Goal: Find specific page/section: Find specific page/section

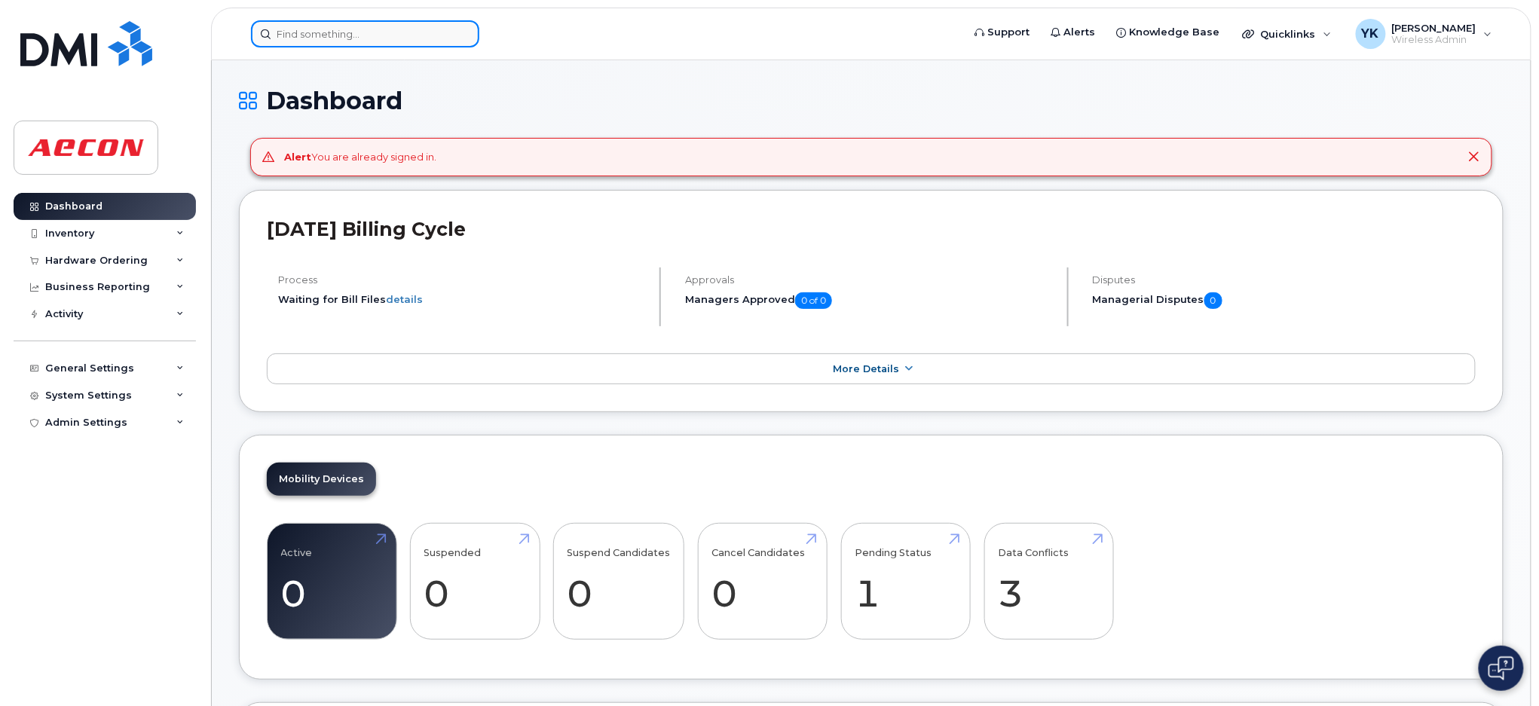
click at [402, 32] on input at bounding box center [365, 33] width 228 height 27
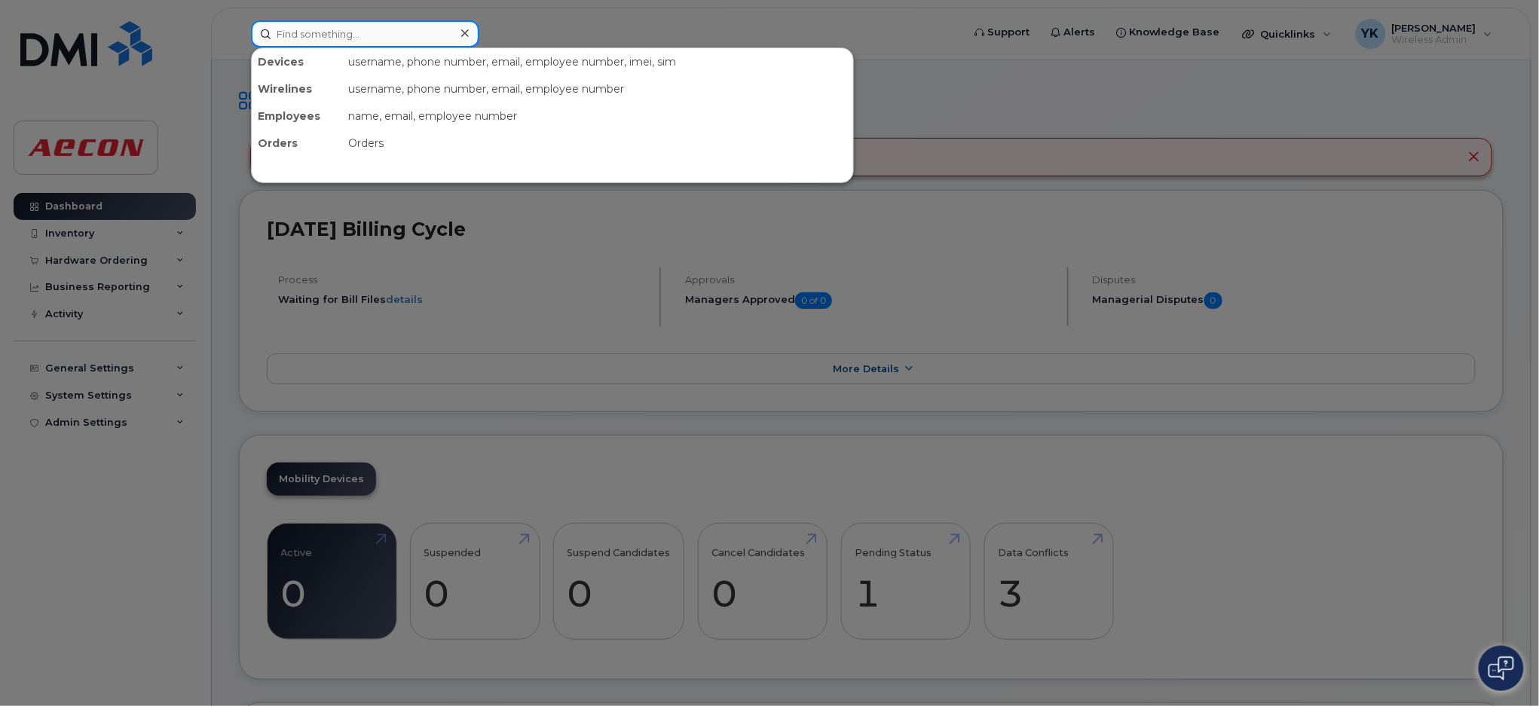
paste input "30103944"
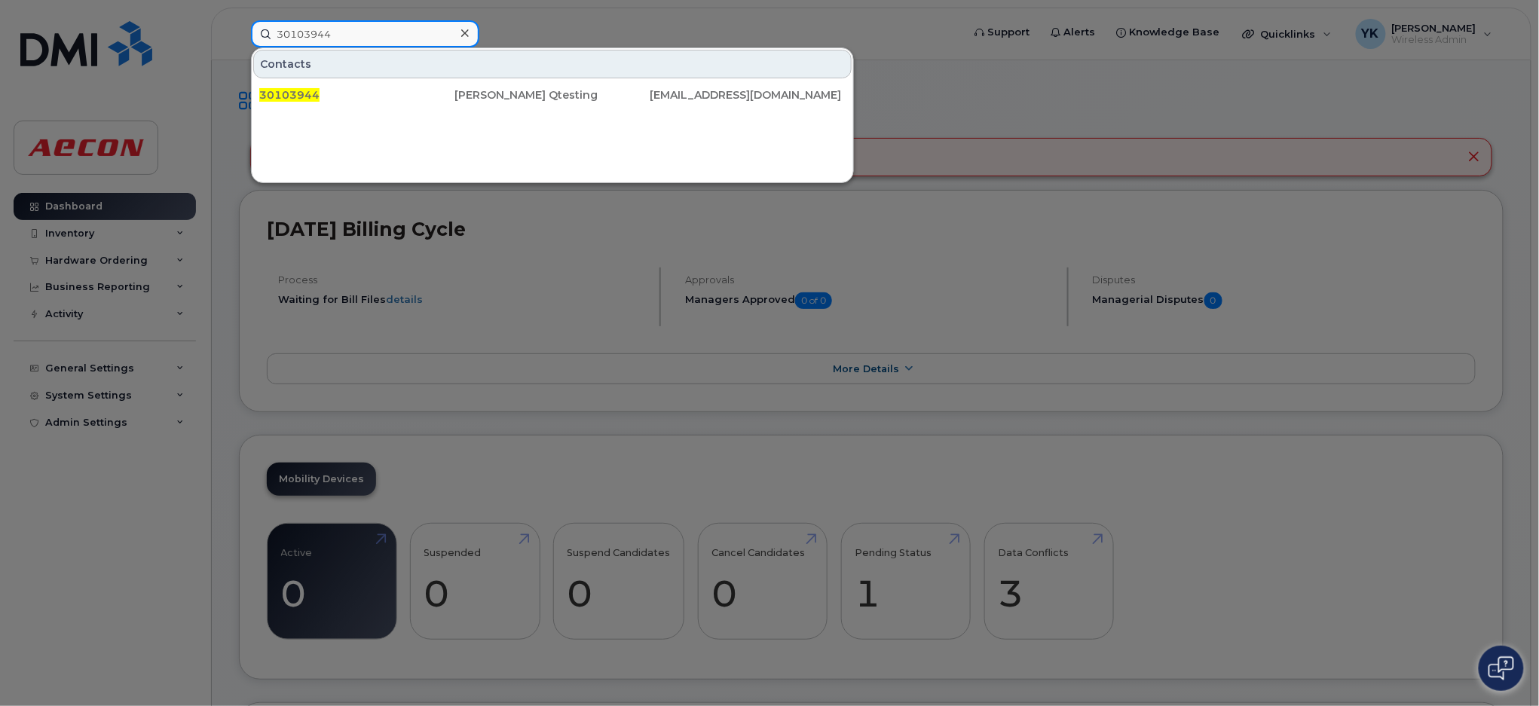
type input "30103944"
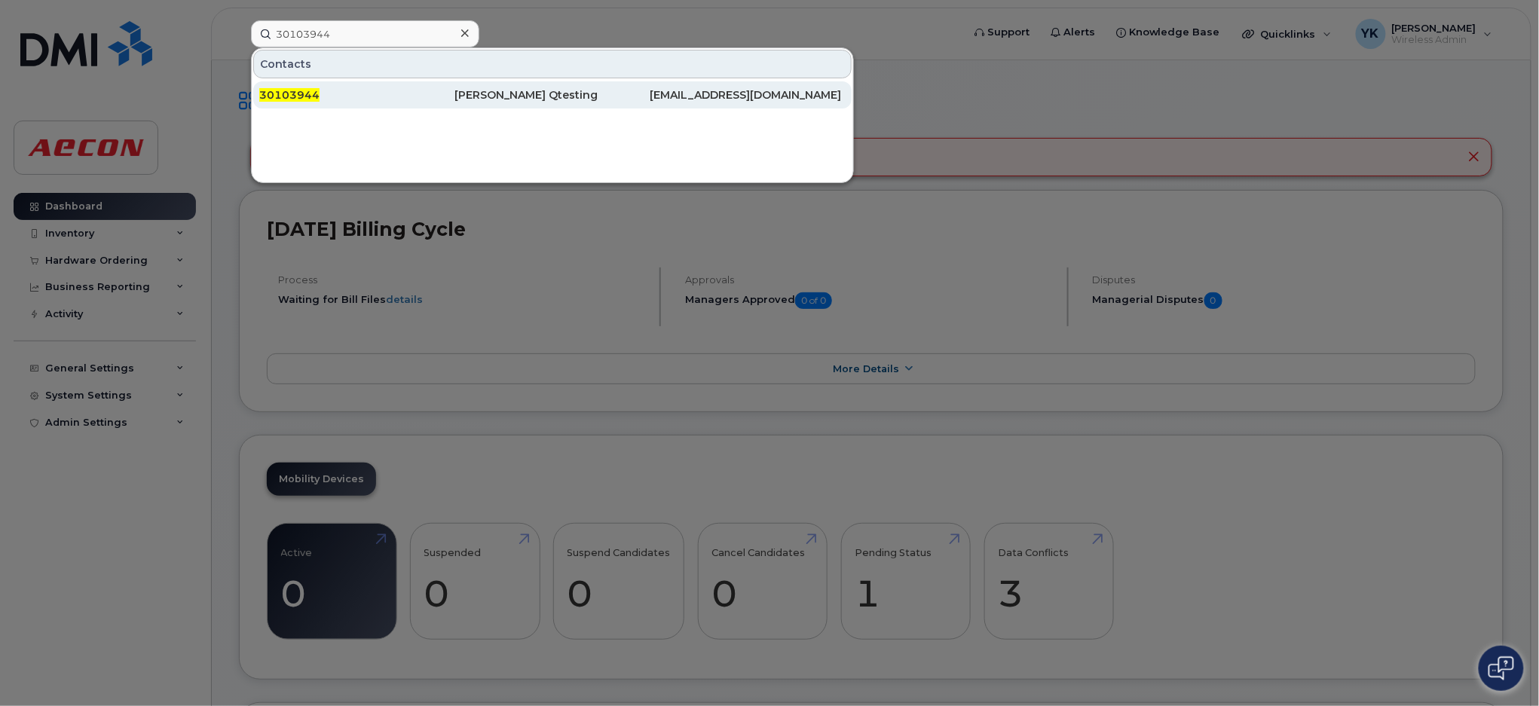
click at [454, 85] on div "30103944" at bounding box center [551, 94] width 195 height 27
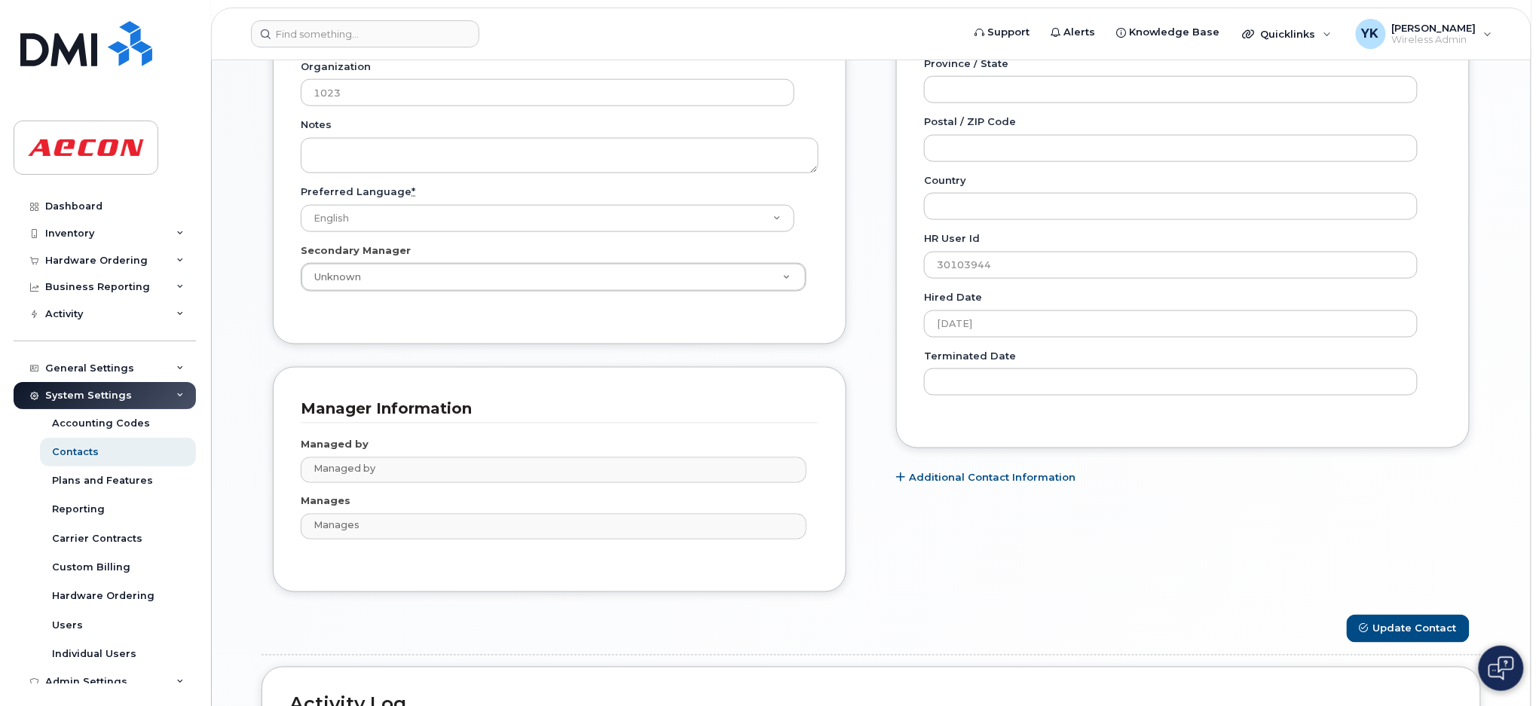
scroll to position [929, 0]
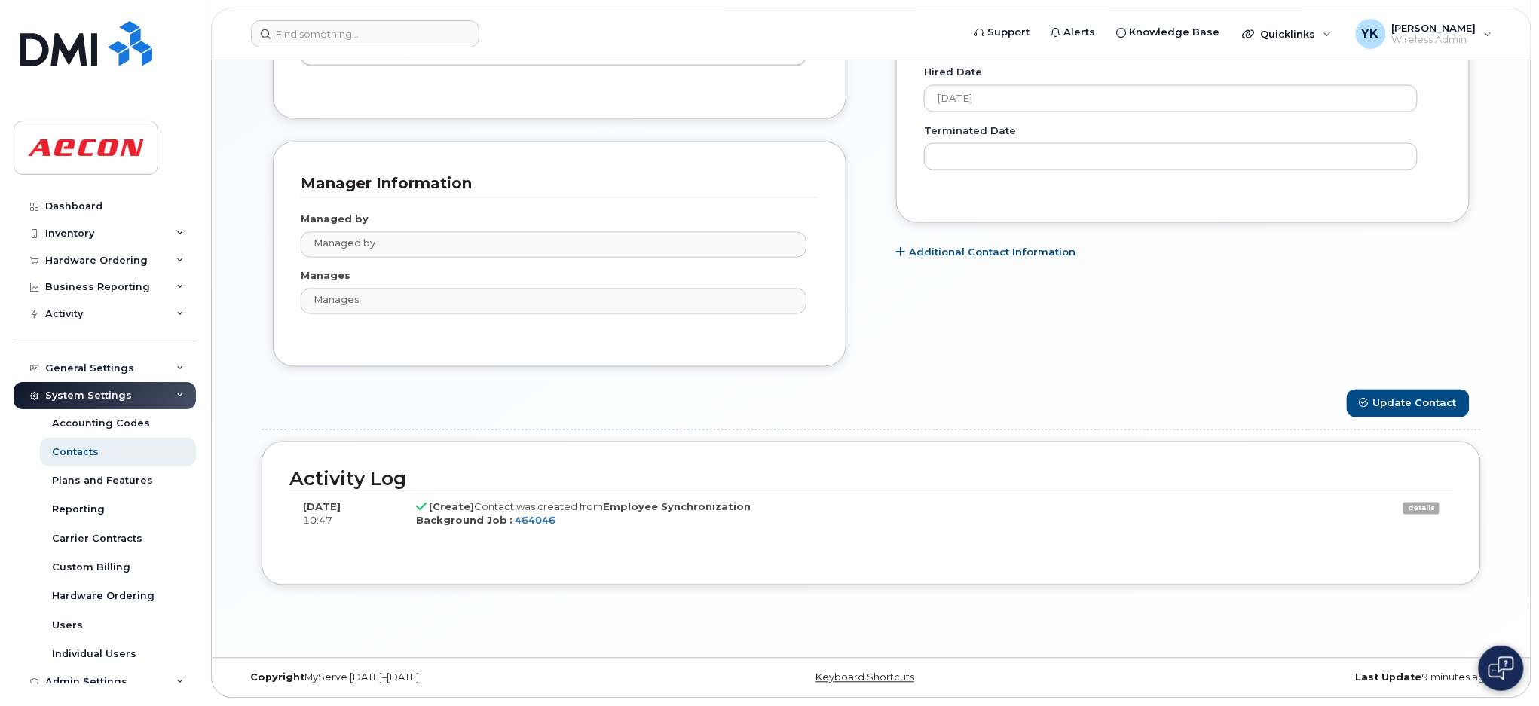
click at [1411, 507] on link "details" at bounding box center [1421, 509] width 36 height 12
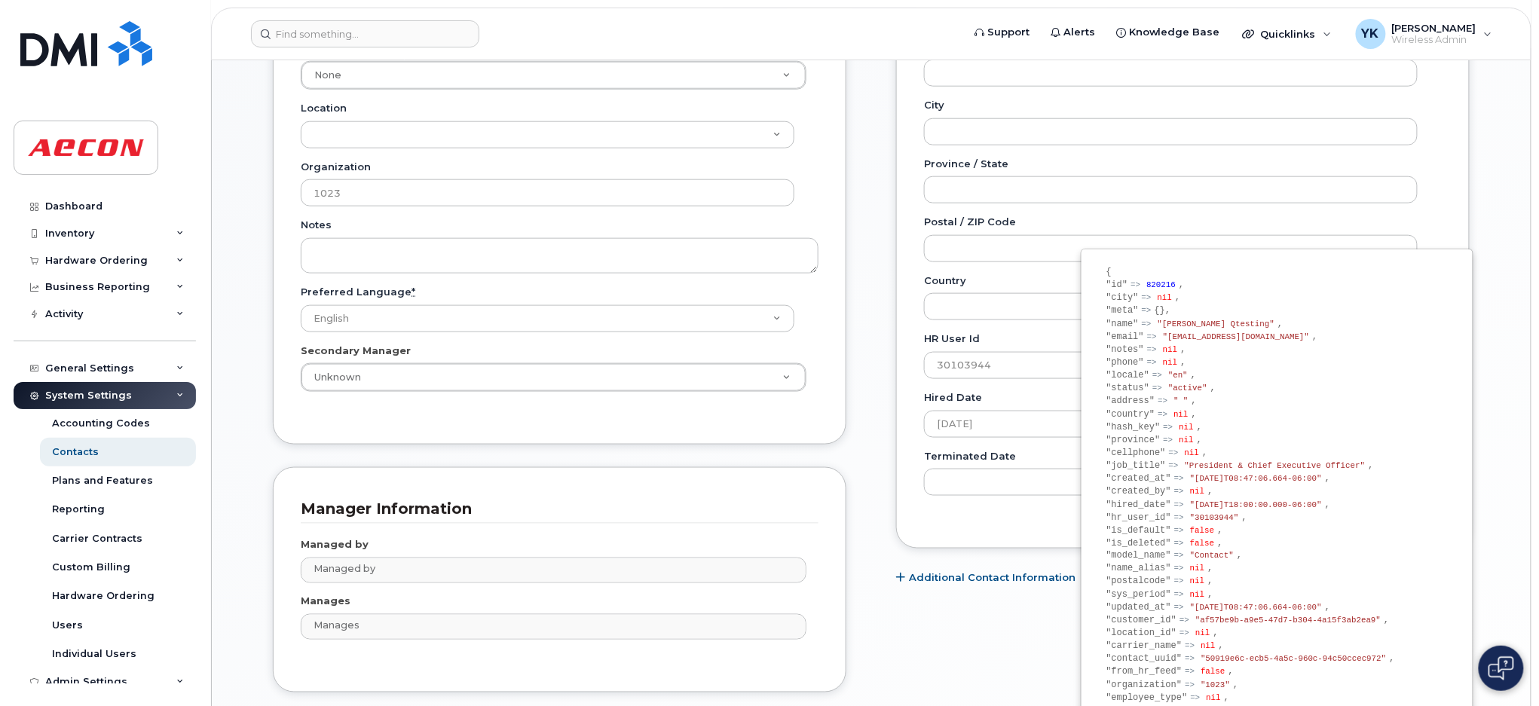
scroll to position [703, 0]
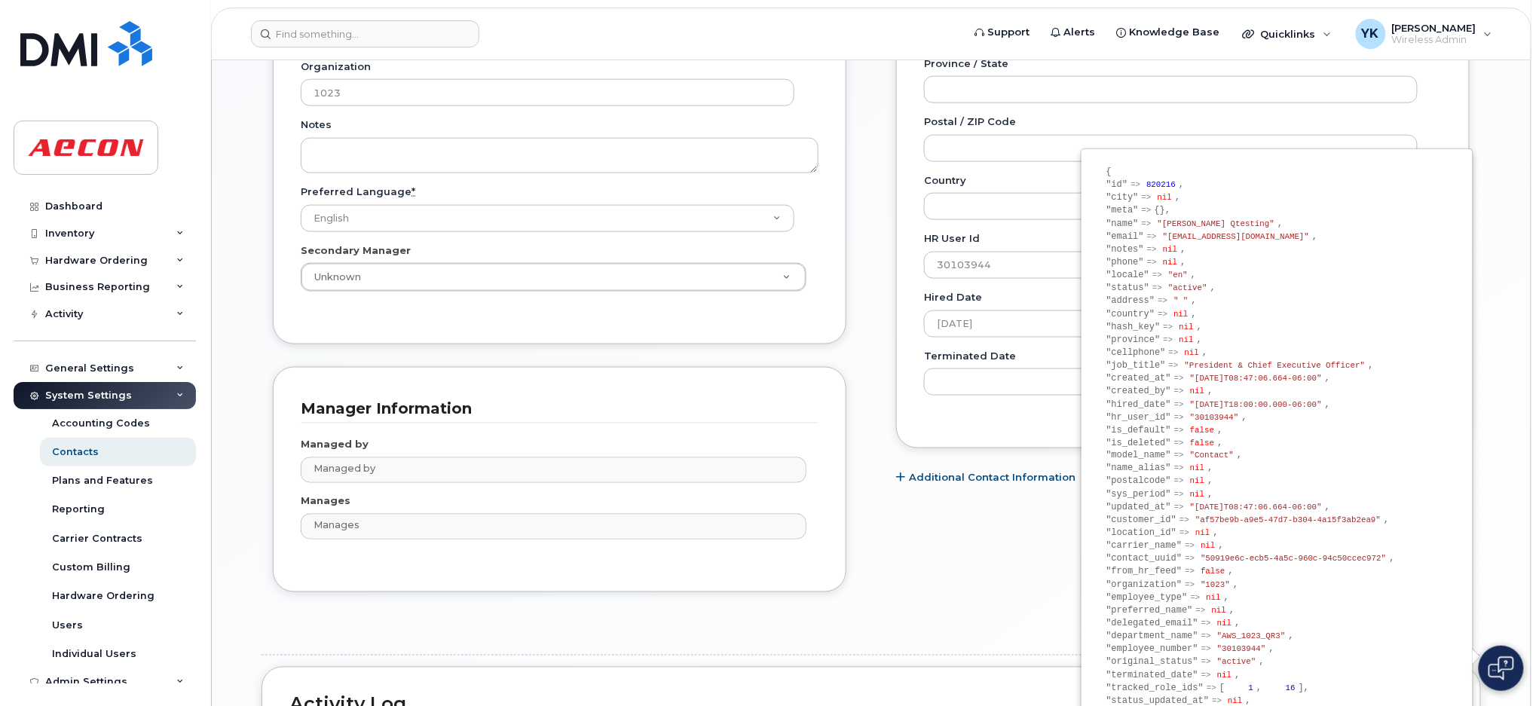
click at [944, 570] on div "Carrier Support Contact Details Carrier name Carrier name Carrier name AT&T Wir…" at bounding box center [1183, 66] width 596 height 1097
click at [1515, 298] on div "Special Contacts Employee Details Lines of Service General Name * Ruiz Qtesting…" at bounding box center [871, 120] width 1319 height 1526
click at [1534, 306] on body "Support Alerts Knowledge Base Quicklinks Suspend / Cancel Device Change SIM Car…" at bounding box center [769, 114] width 1539 height 1635
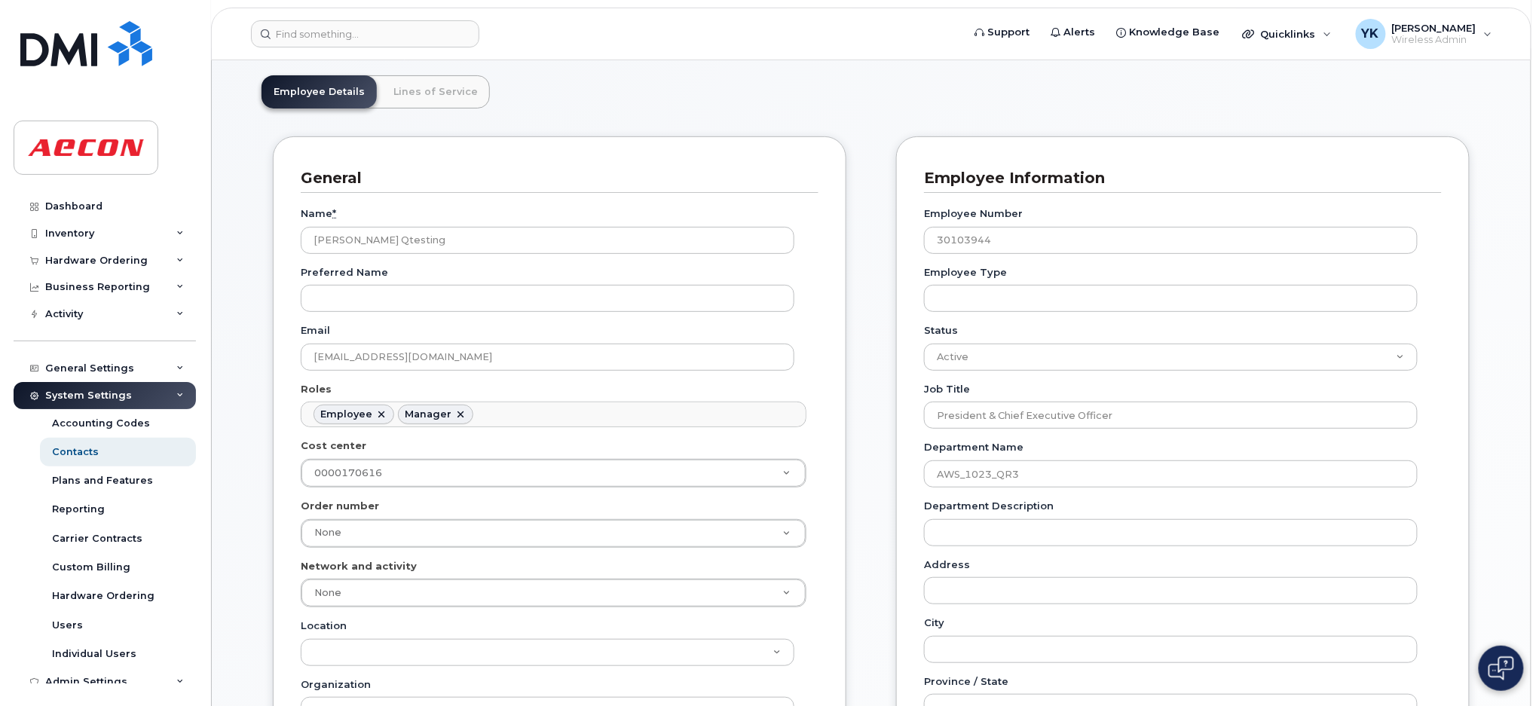
drag, startPoint x: 1537, startPoint y: 80, endPoint x: 1542, endPoint y: 128, distance: 48.4
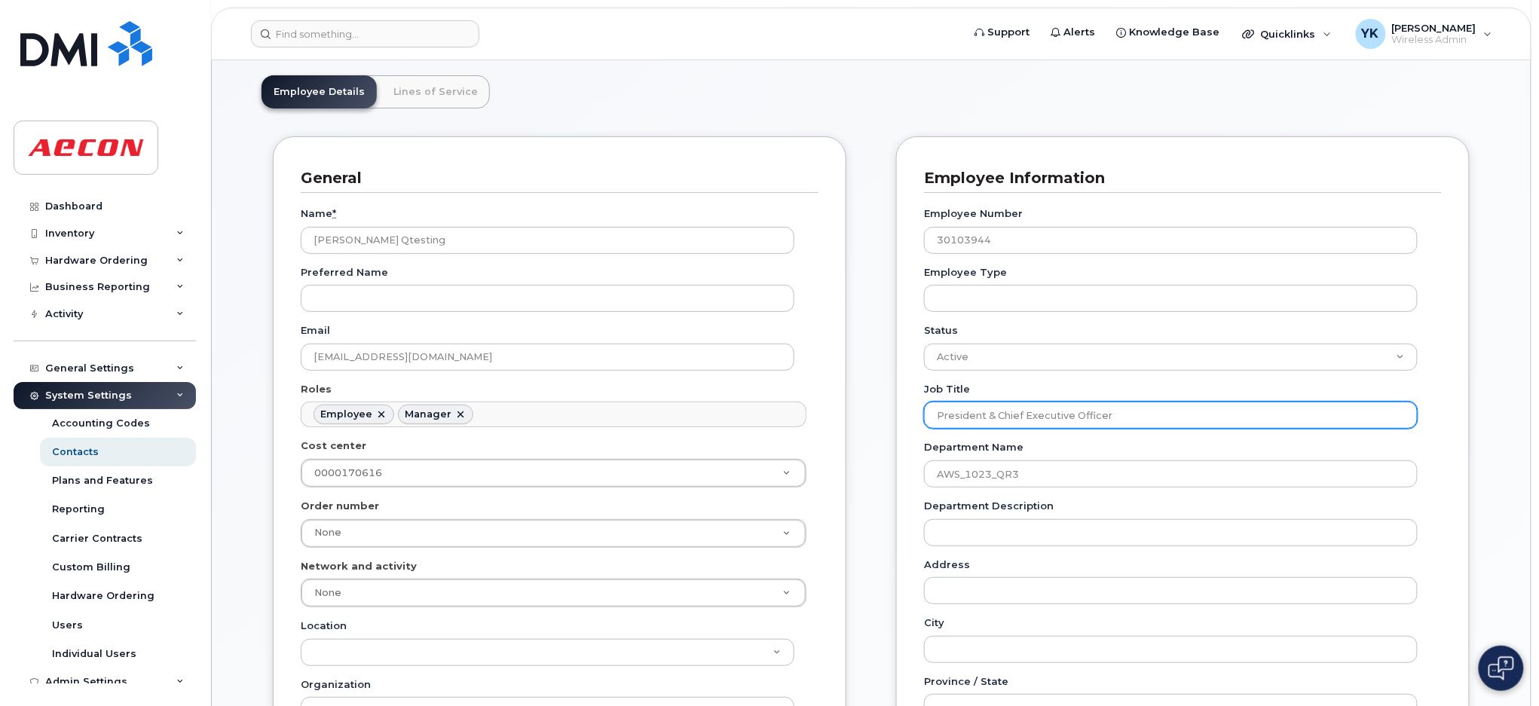
scroll to position [286, 0]
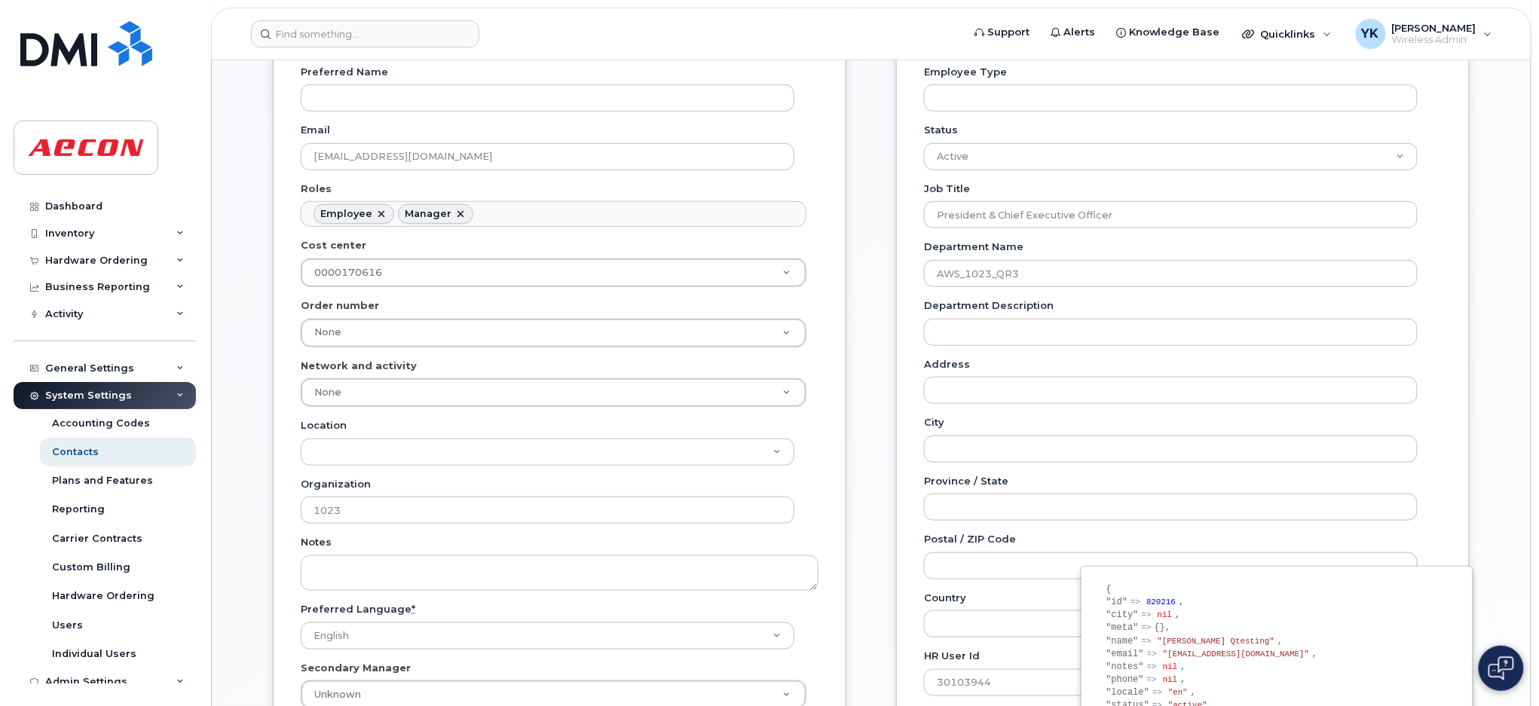
click at [1506, 390] on div "Special Contacts Employee Details Lines of Service General Name * Ruiz Qtesting…" at bounding box center [871, 538] width 1319 height 1526
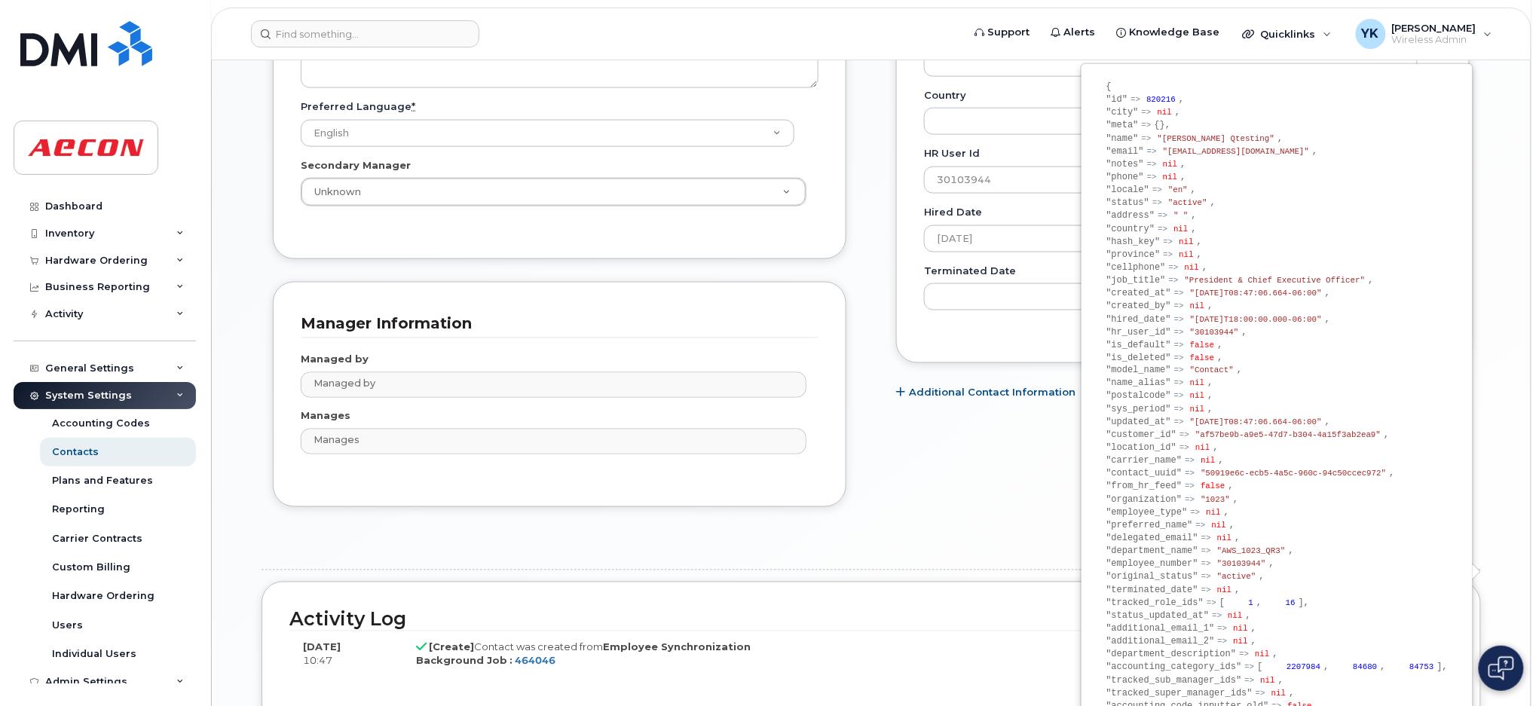
scroll to position [929, 0]
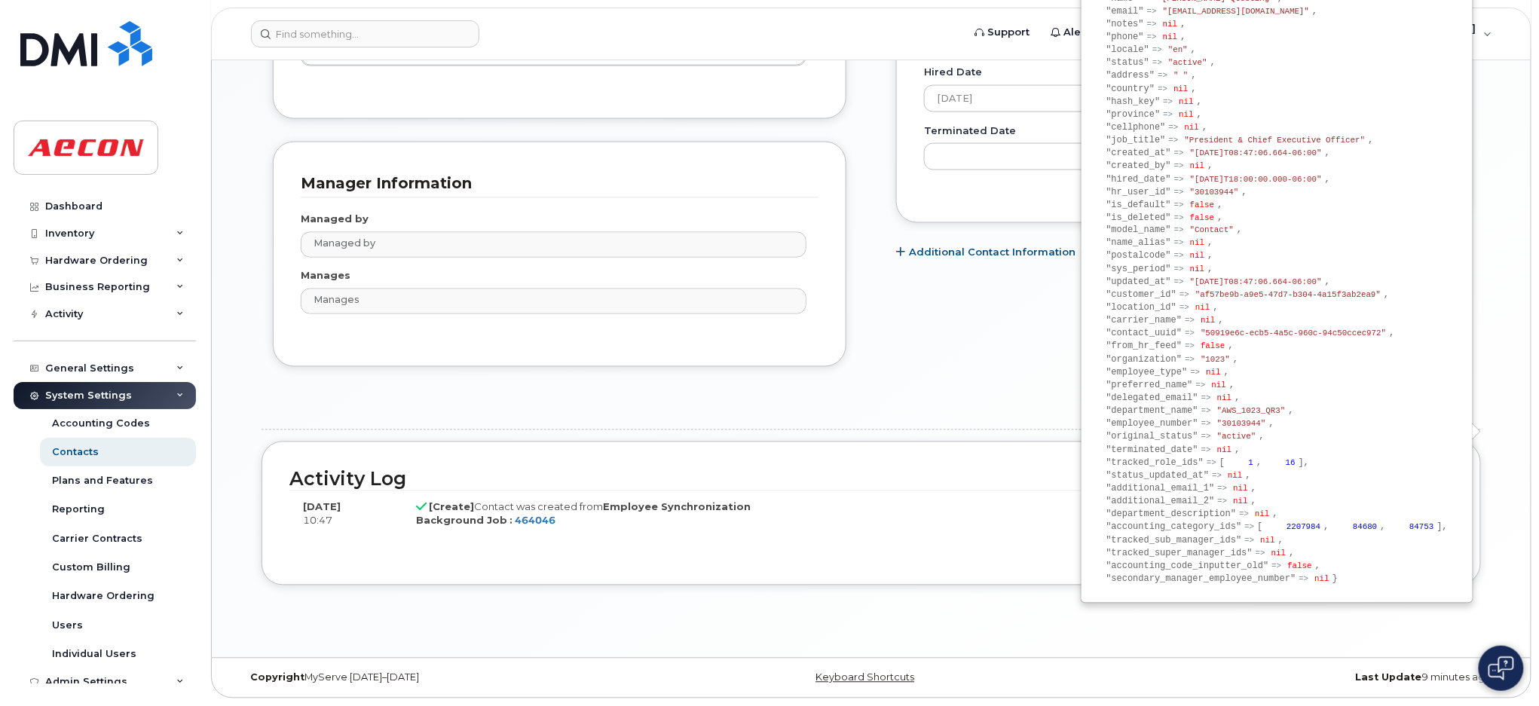
click at [1420, 508] on link "details" at bounding box center [1421, 509] width 36 height 12
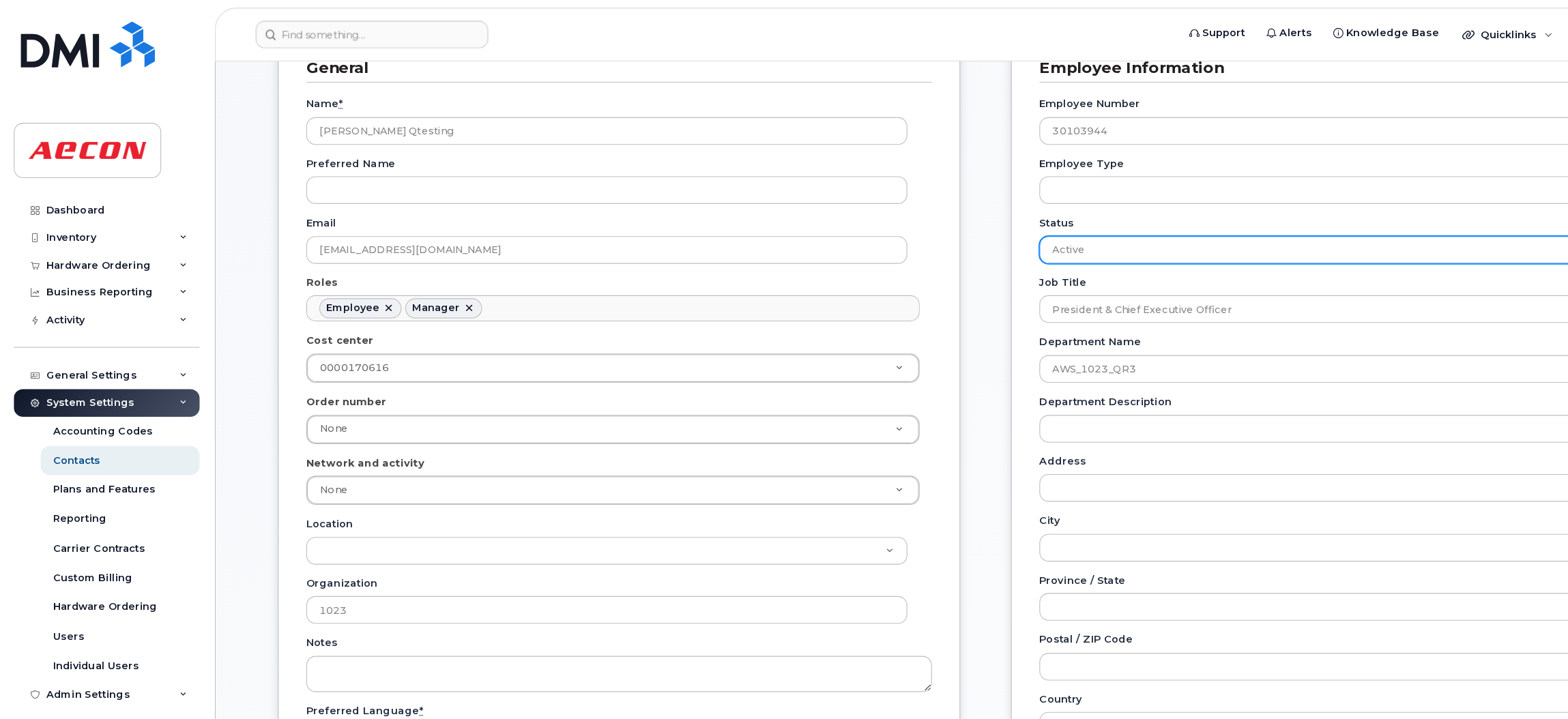
scroll to position [42, 0]
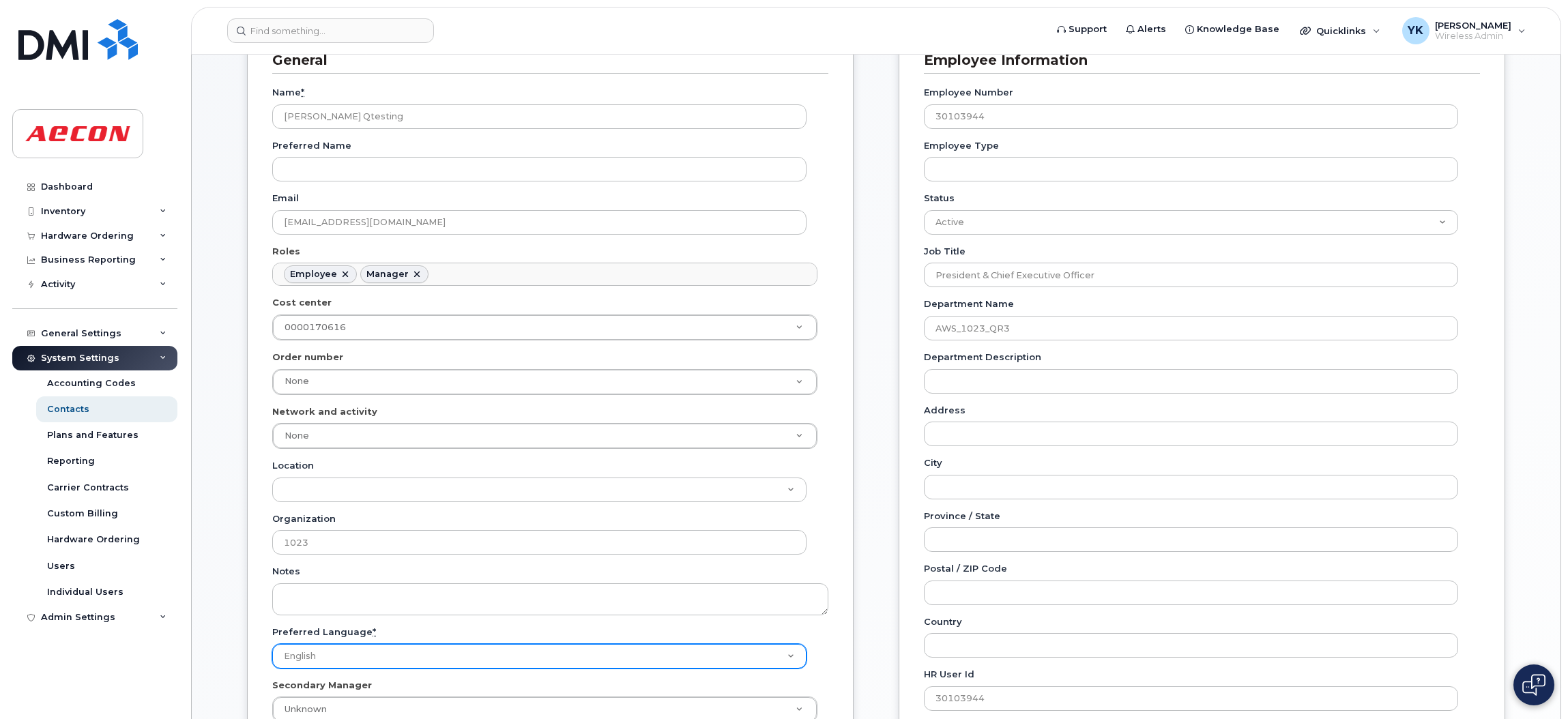
click at [789, 638] on select "English French" at bounding box center [540, 656] width 534 height 24
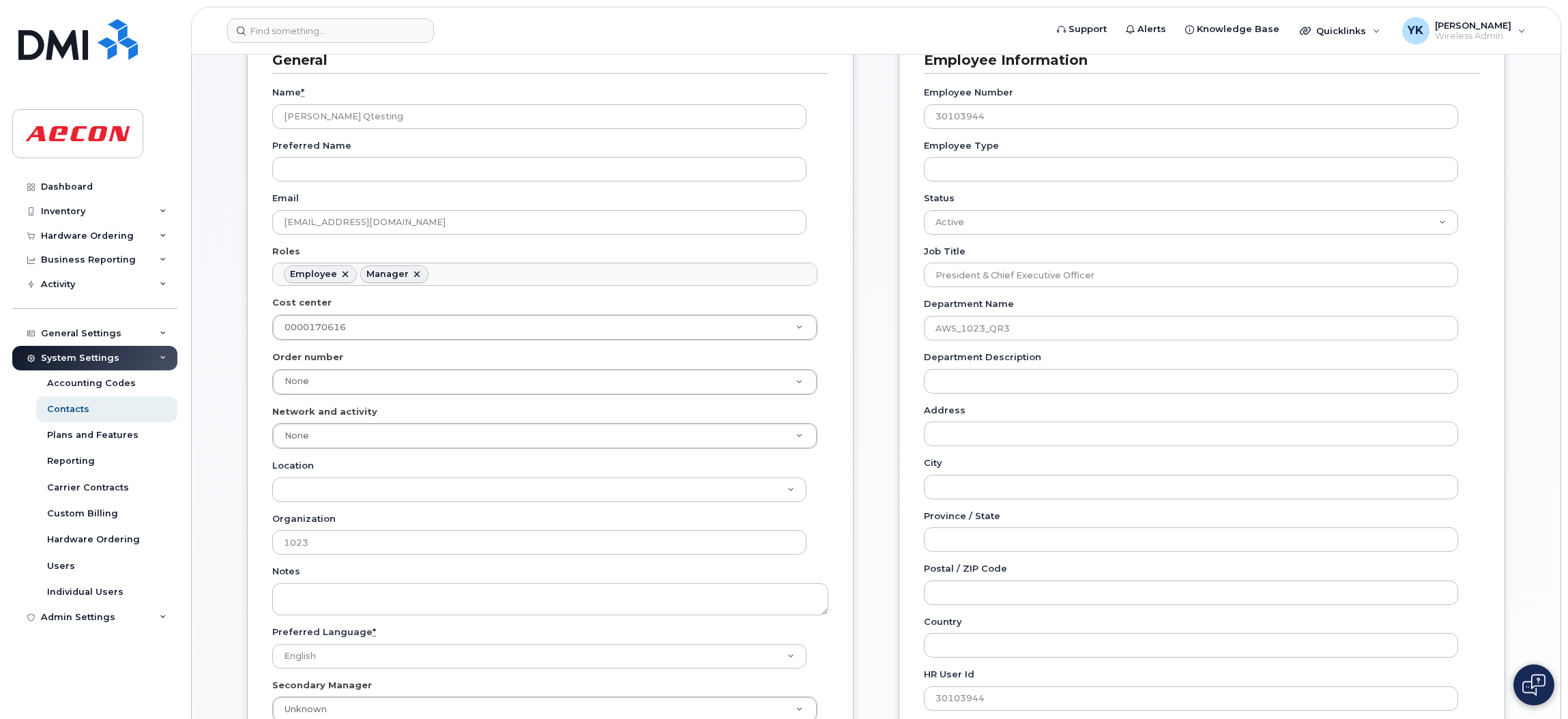
click at [877, 629] on div "General Name * Ruiz Qtesting Preferred Name Email TEST123RUIZV@TEST.COM Roles E…" at bounding box center [876, 519] width 1278 height 993
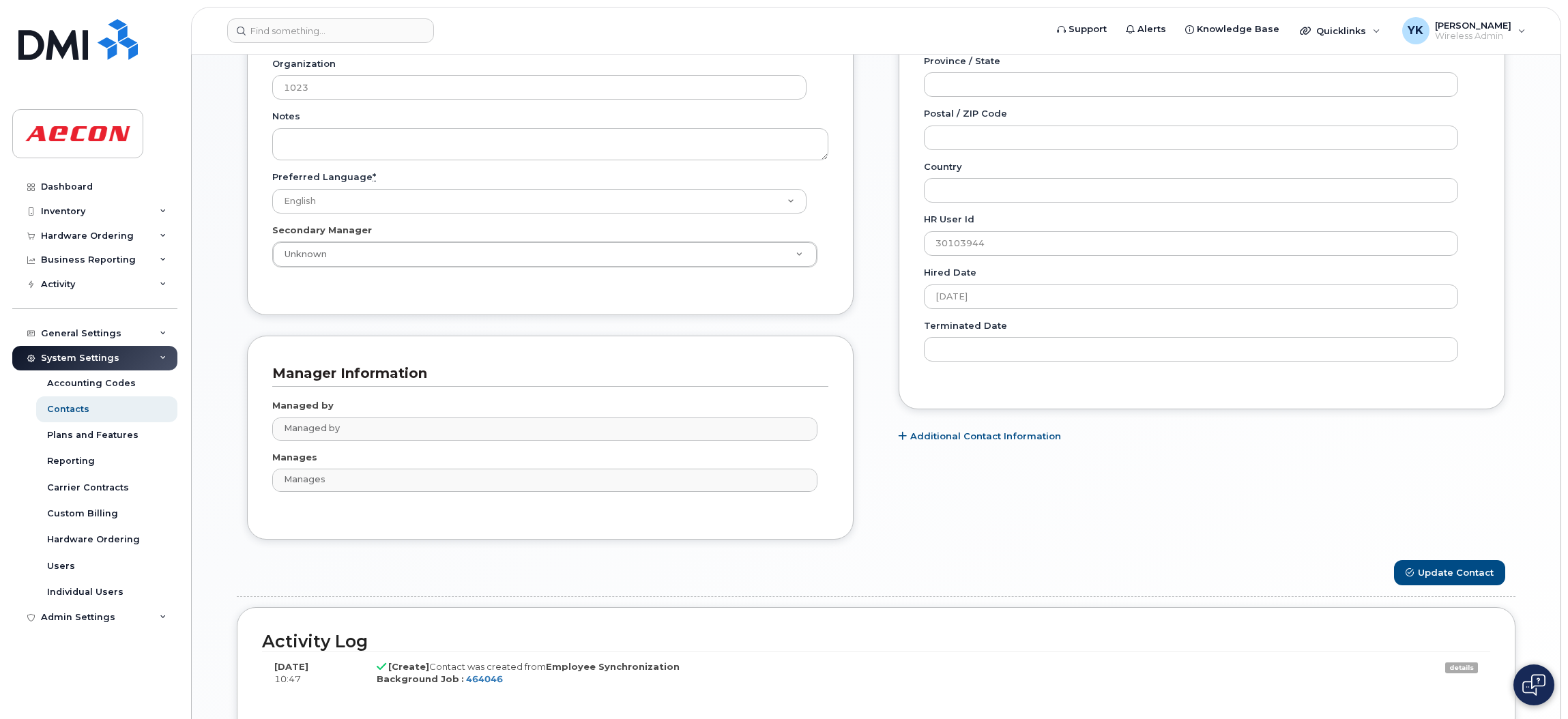
scroll to position [735, 0]
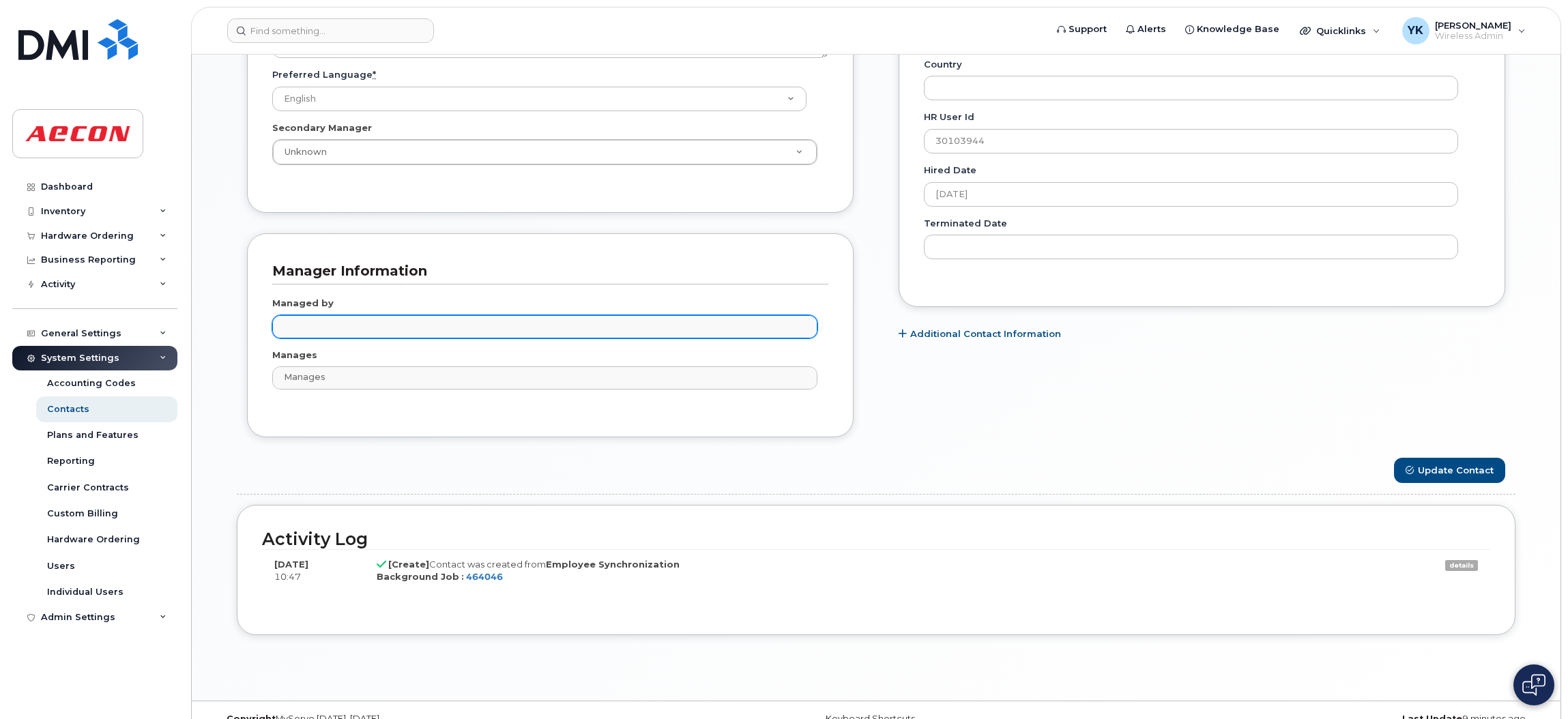
click at [510, 325] on input "text" at bounding box center [503, 326] width 445 height 19
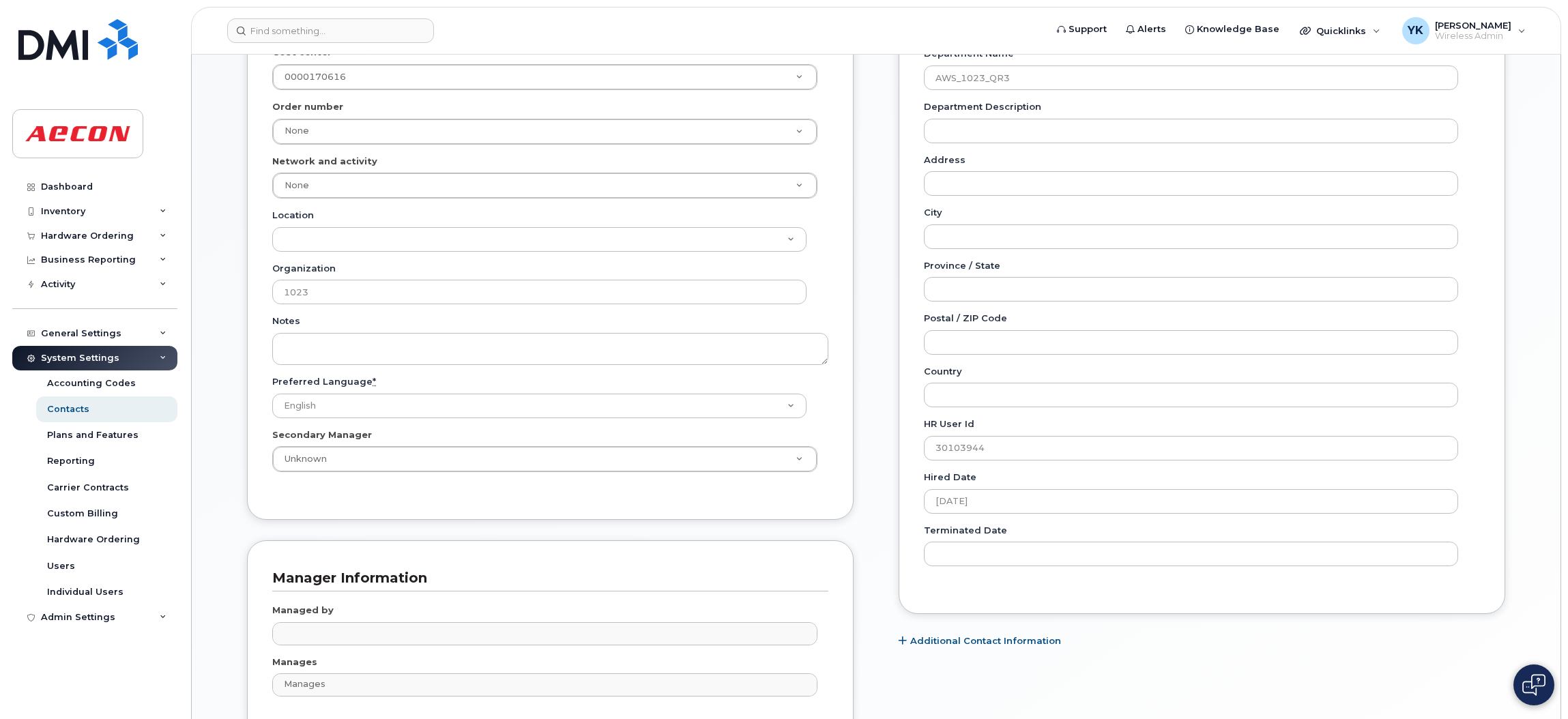
scroll to position [326, 0]
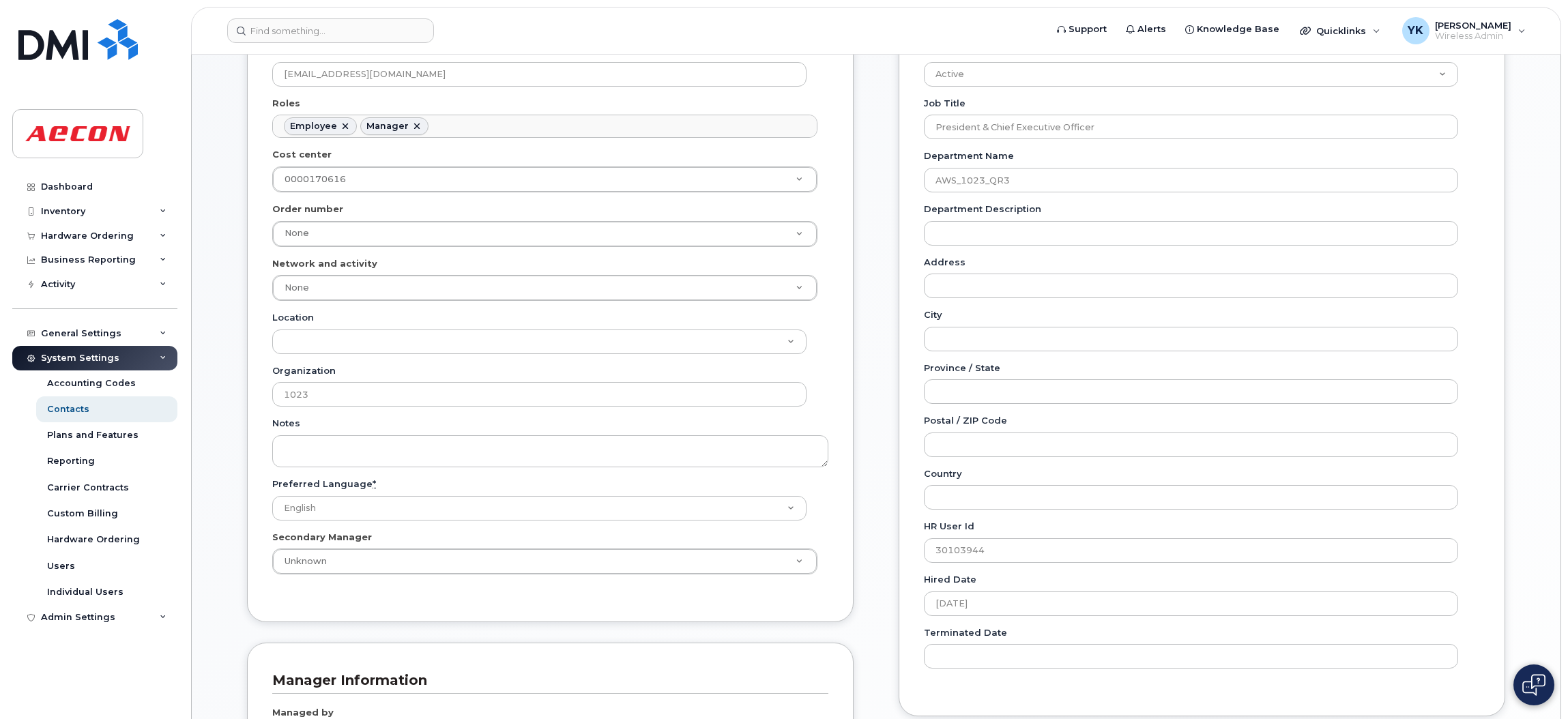
type input "Managed by"
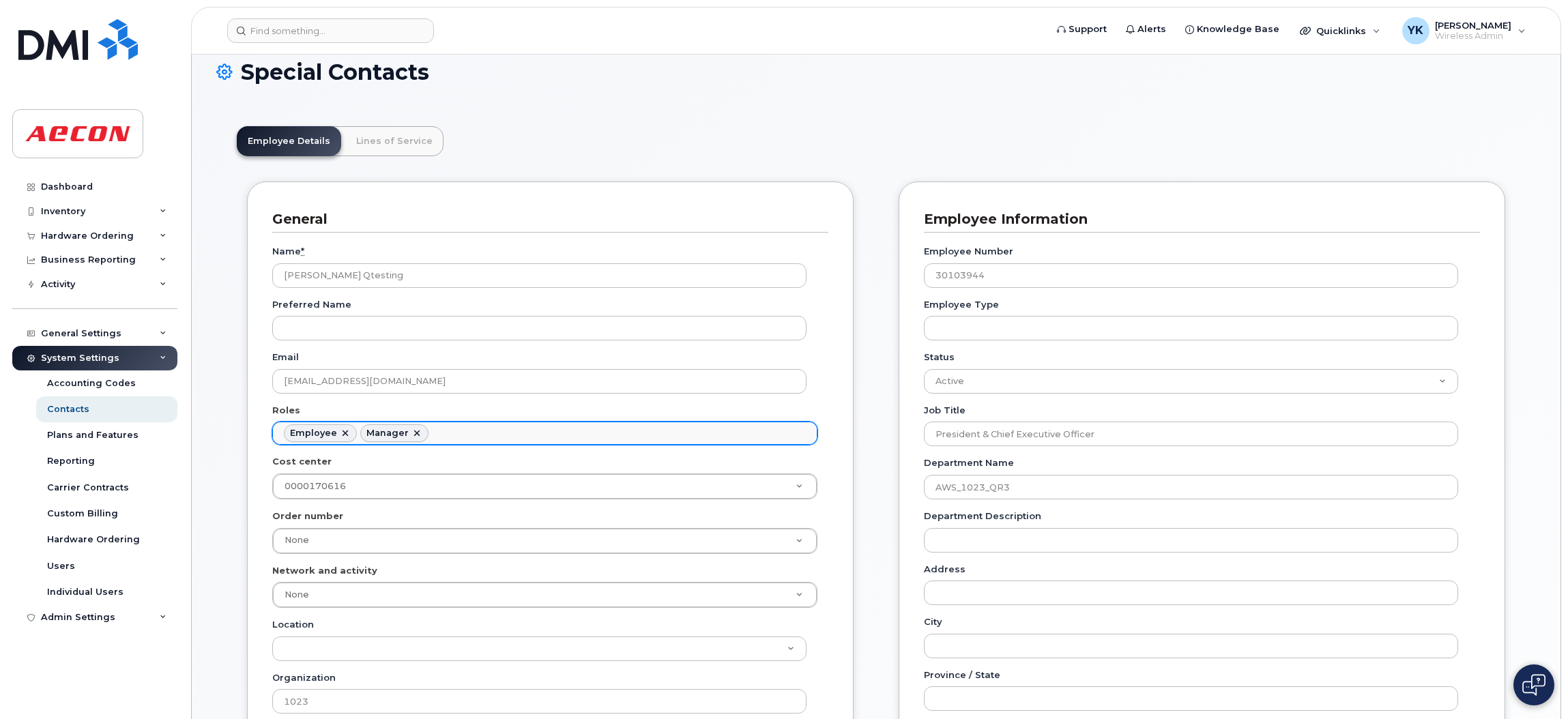
scroll to position [0, 0]
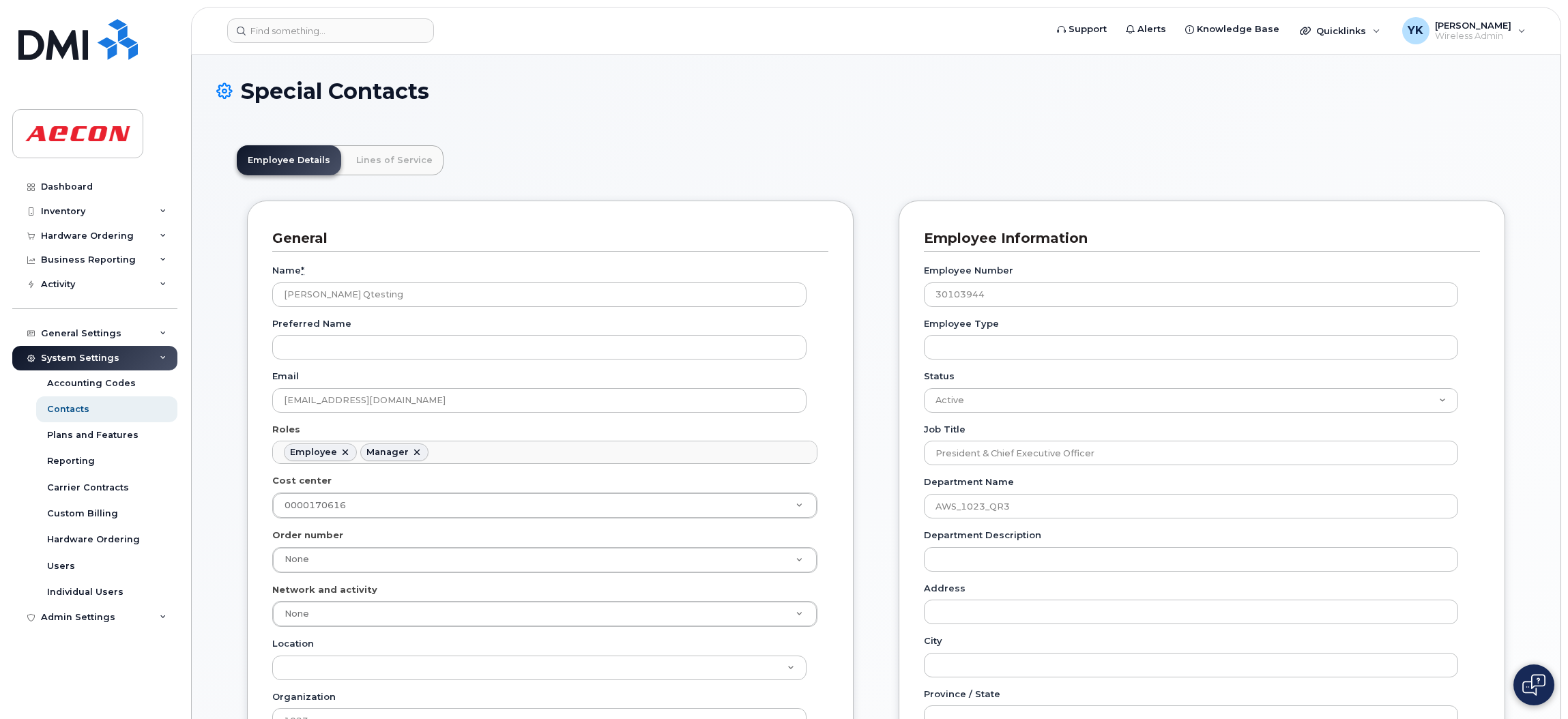
type input "Managed by"
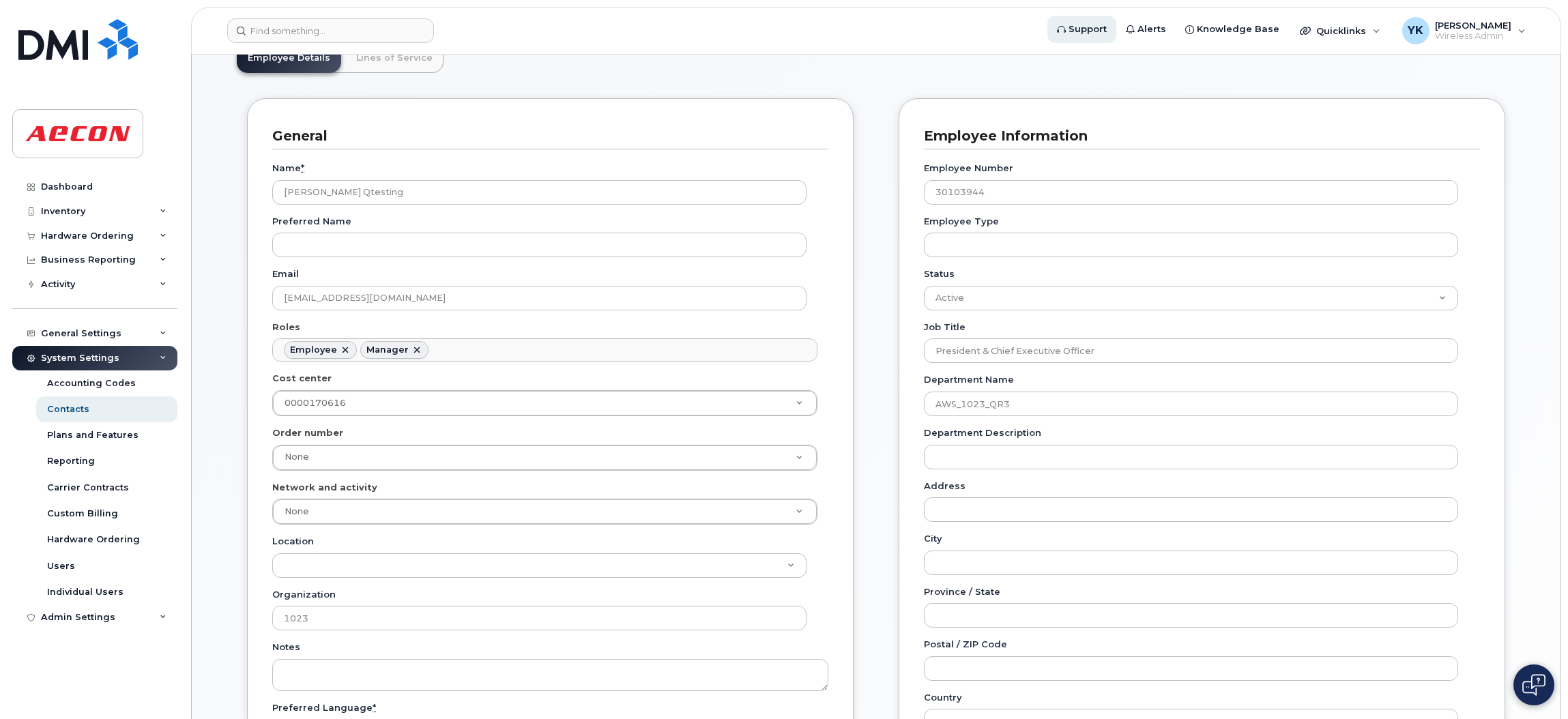
type input "Managed by"
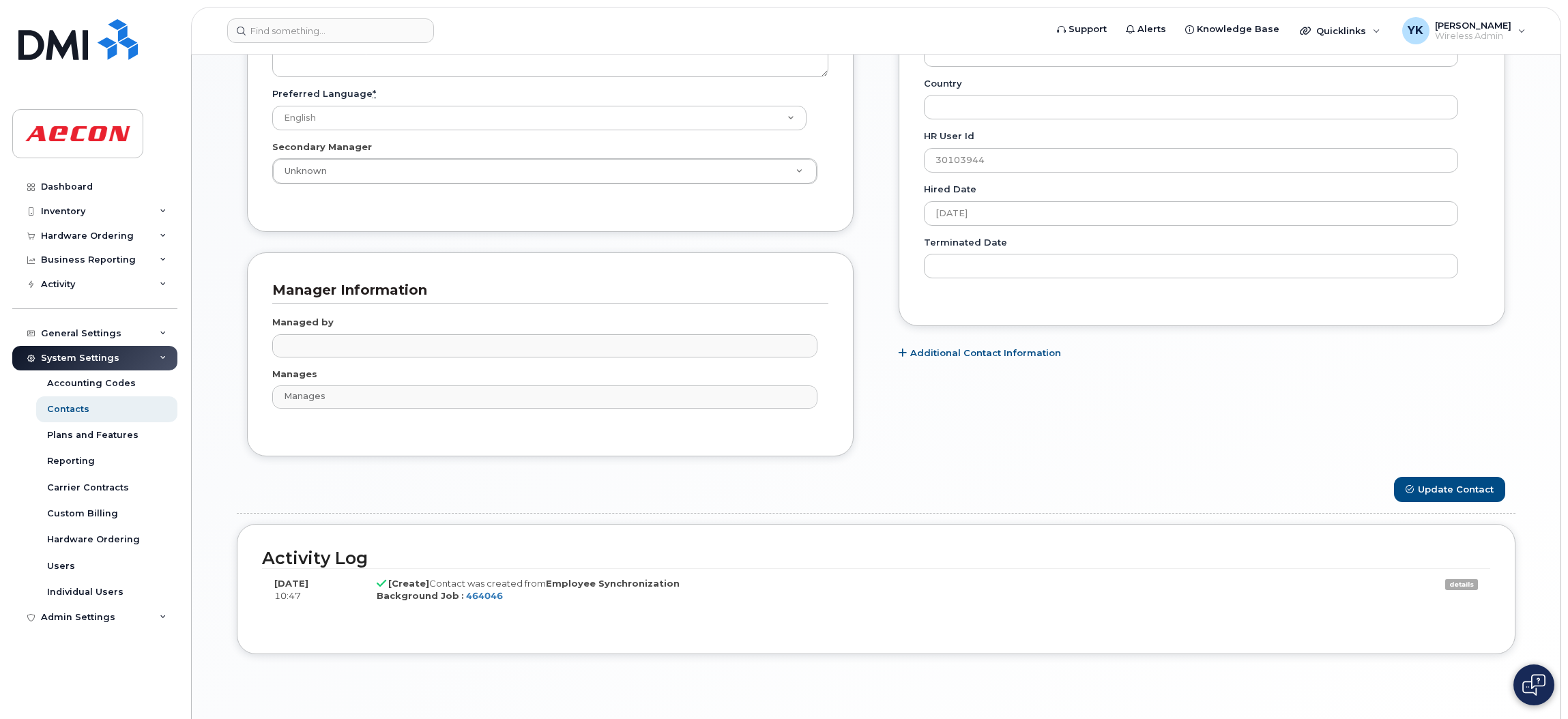
scroll to position [764, 0]
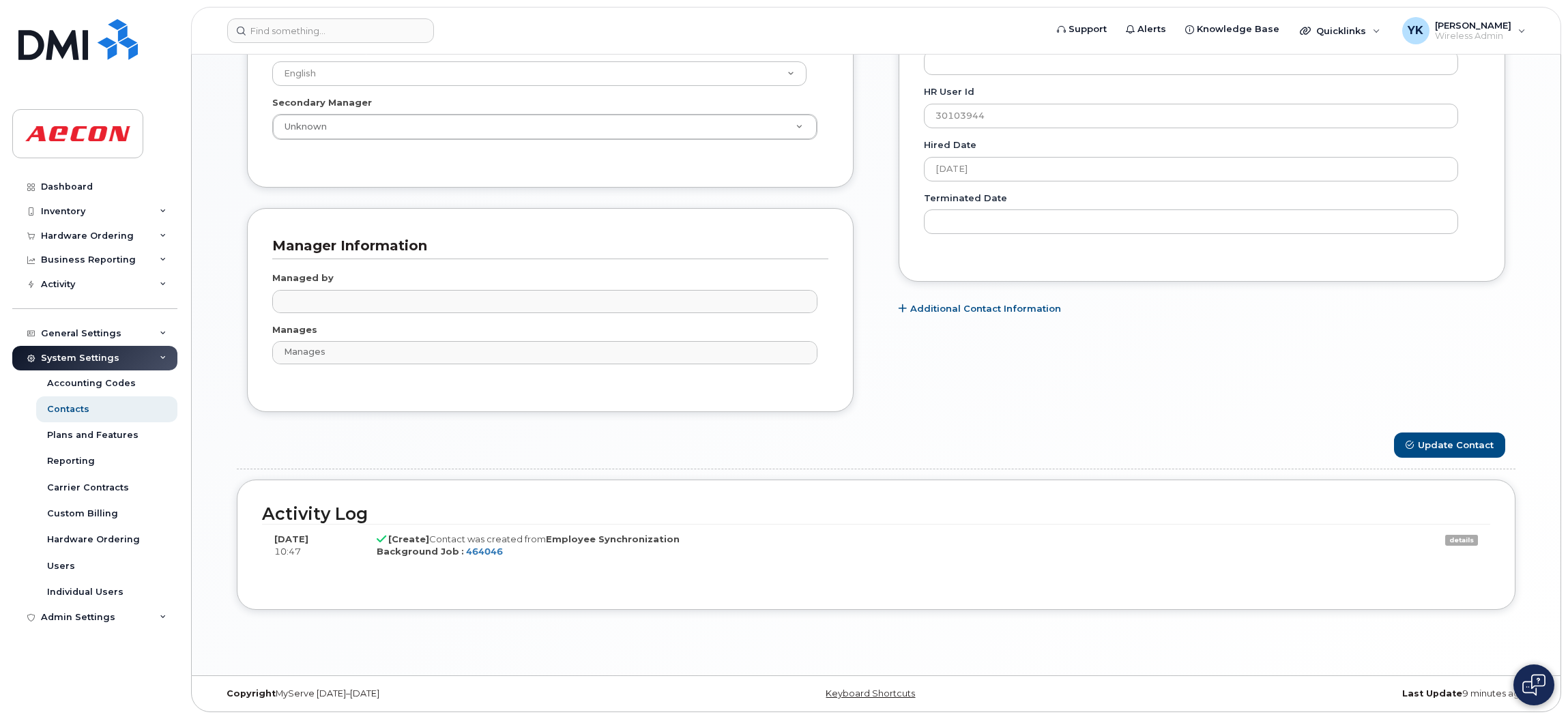
type input "Managed by"
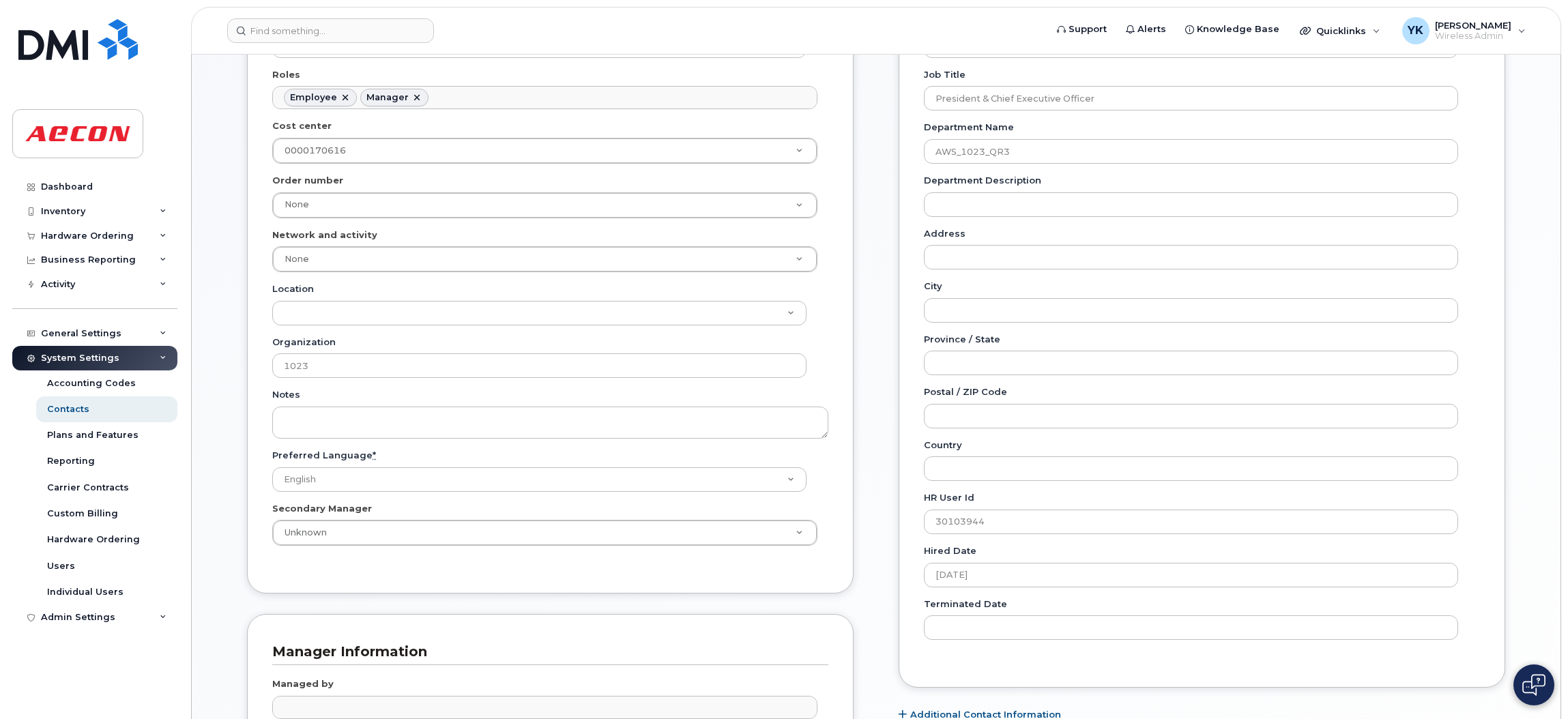
scroll to position [150, 0]
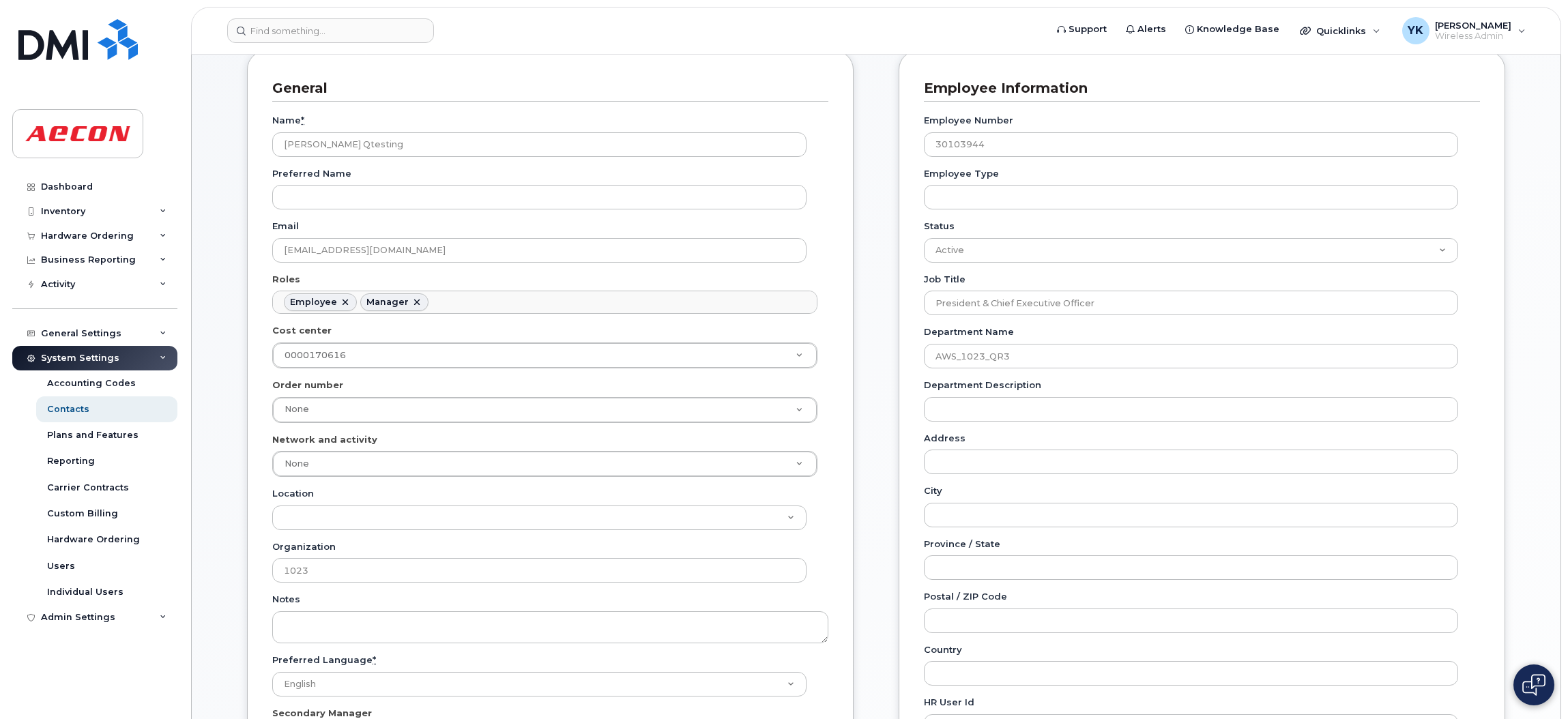
type input "Managed by"
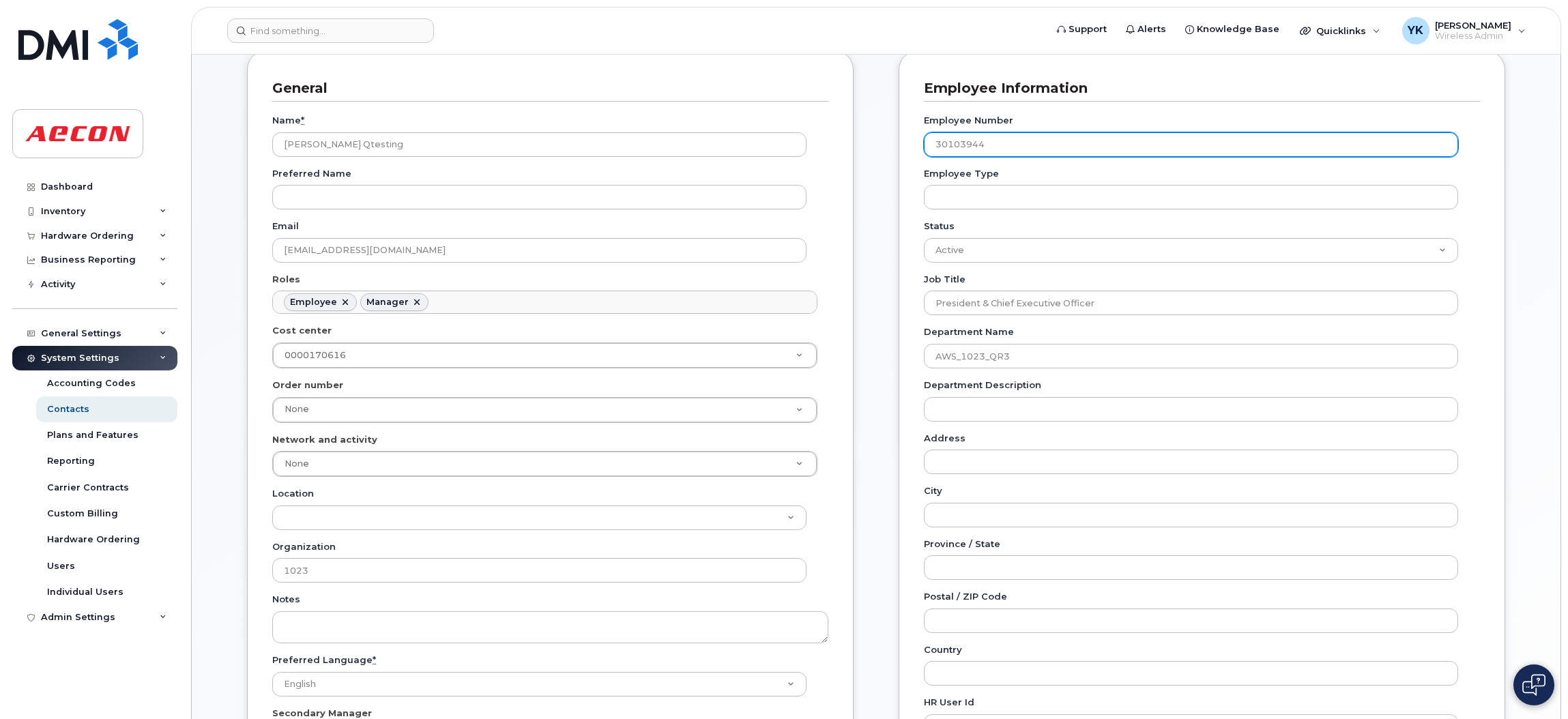
type input "Managed by"
drag, startPoint x: 1012, startPoint y: 132, endPoint x: 926, endPoint y: 130, distance: 86.0
click at [856, 132] on div "General Name * Ruiz Qtesting Preferred Name Email TEST123RUIZV@TEST.COM Roles E…" at bounding box center [876, 547] width 1278 height 993
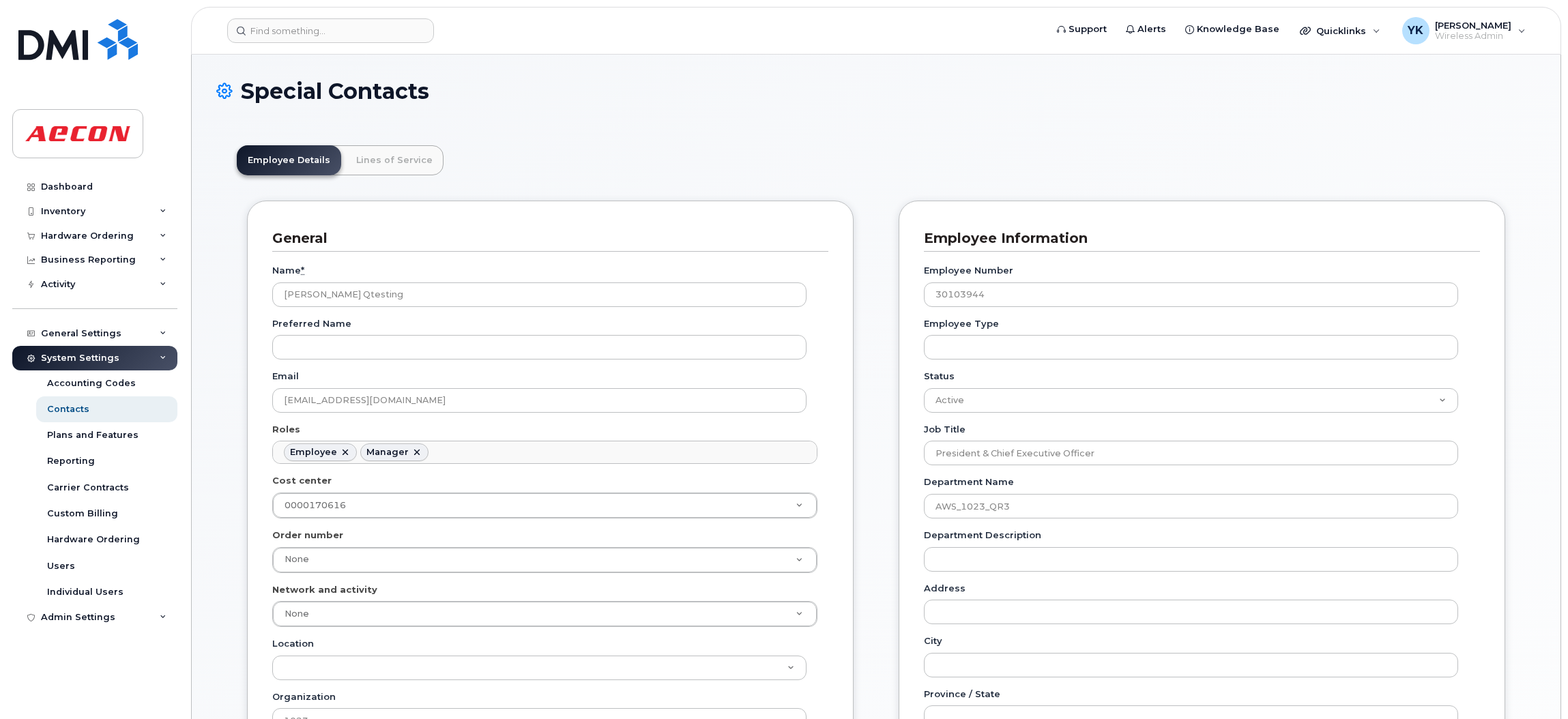
scroll to position [79, 0]
click at [361, 26] on input at bounding box center [330, 30] width 206 height 24
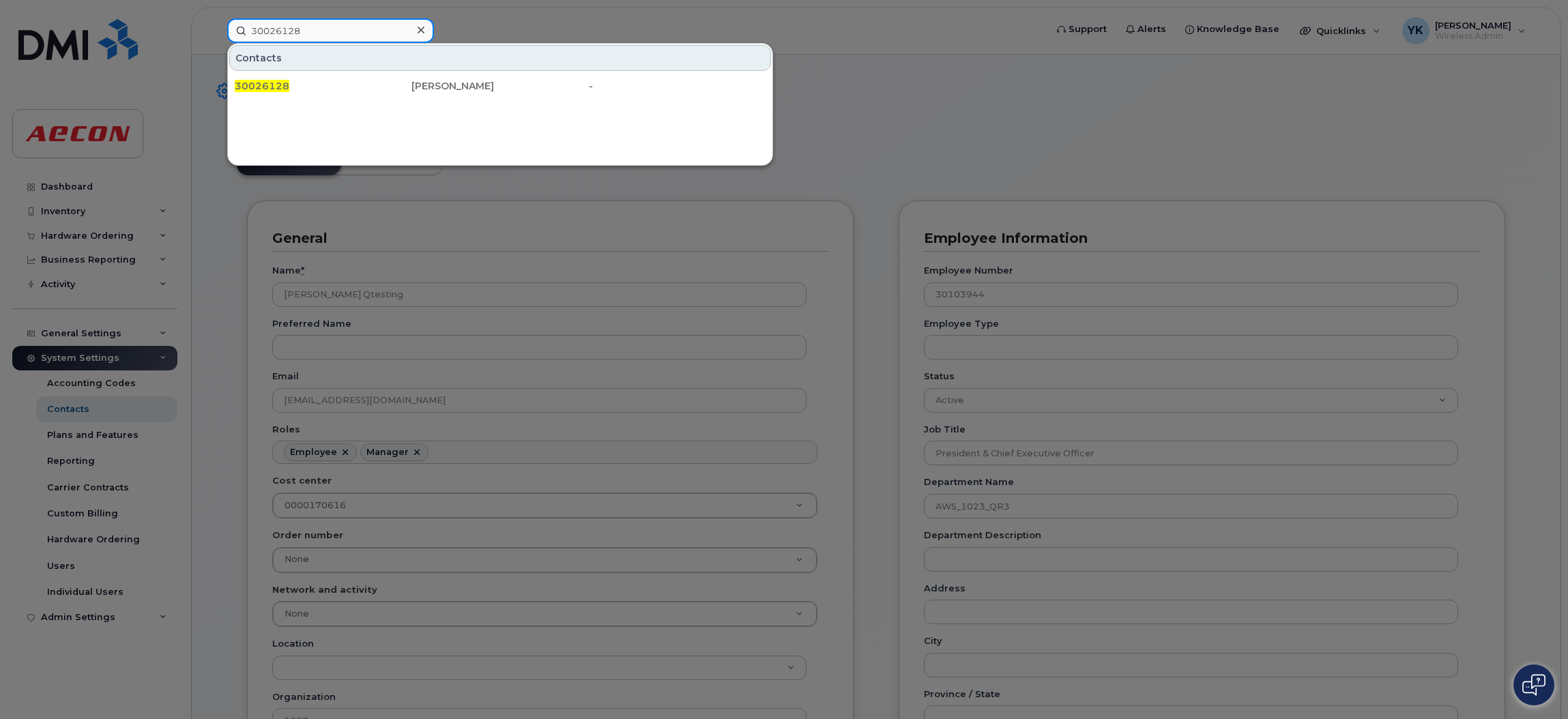
drag, startPoint x: 275, startPoint y: 26, endPoint x: 388, endPoint y: 26, distance: 113.0
click at [388, 26] on input "30026128" at bounding box center [330, 30] width 206 height 24
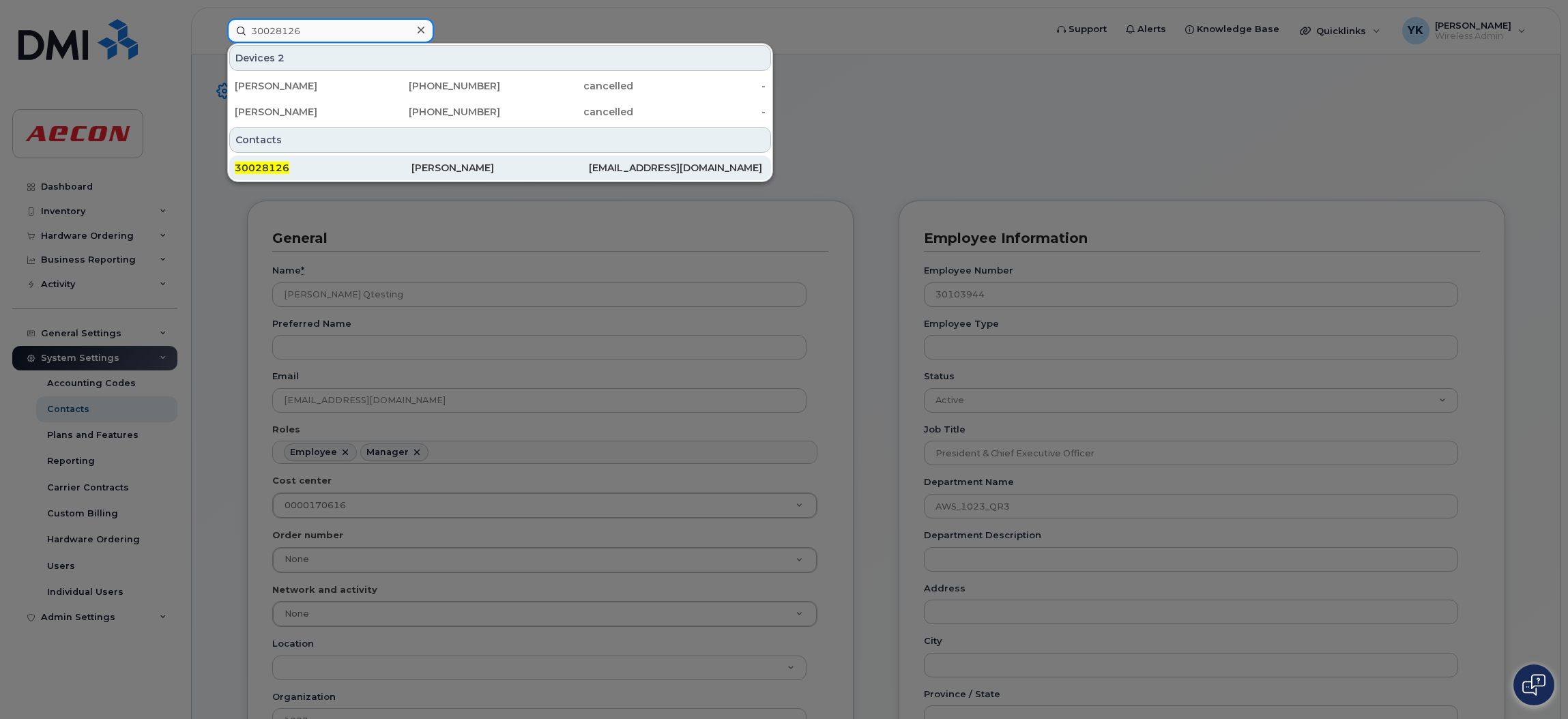
type input "30028126"
click at [473, 169] on div "[PERSON_NAME]" at bounding box center [499, 168] width 177 height 14
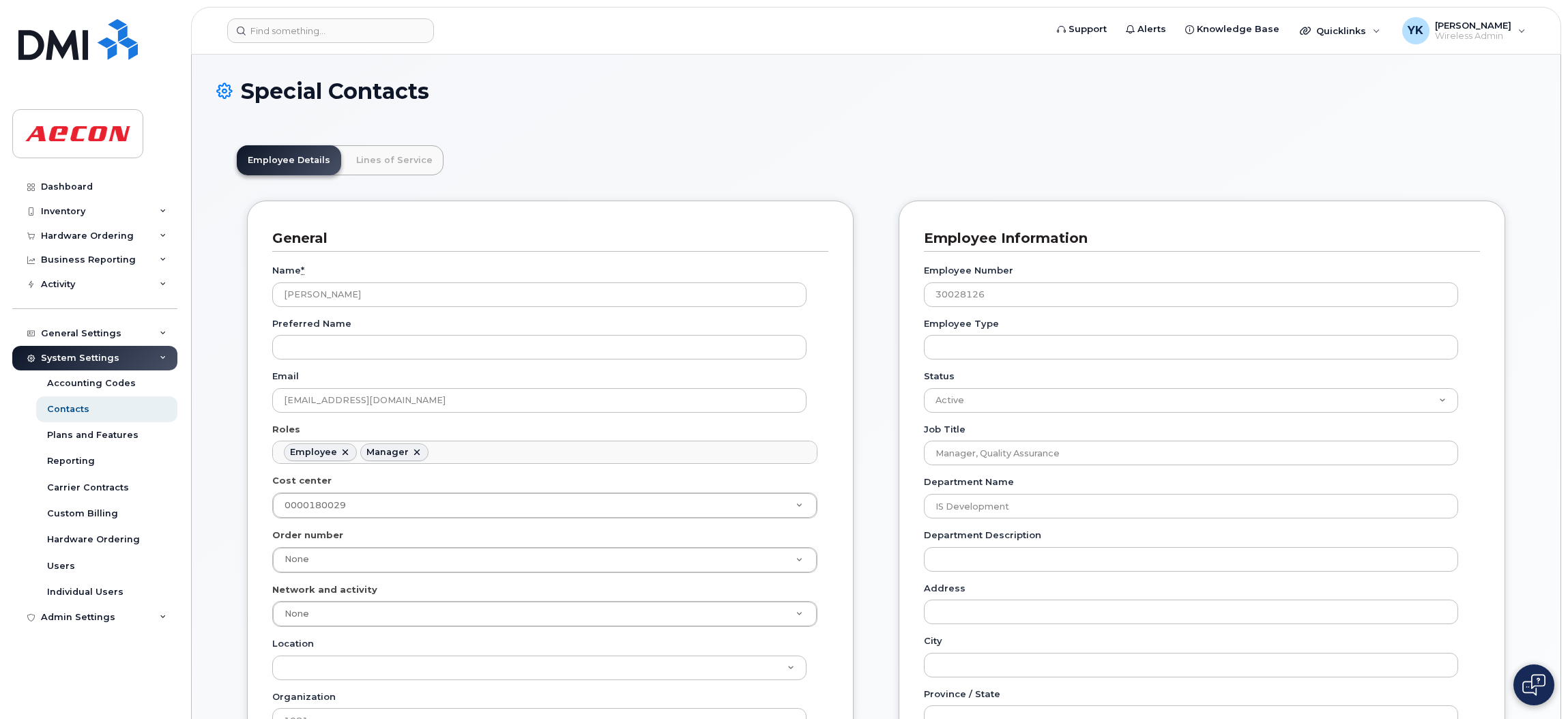
scroll to position [102, 0]
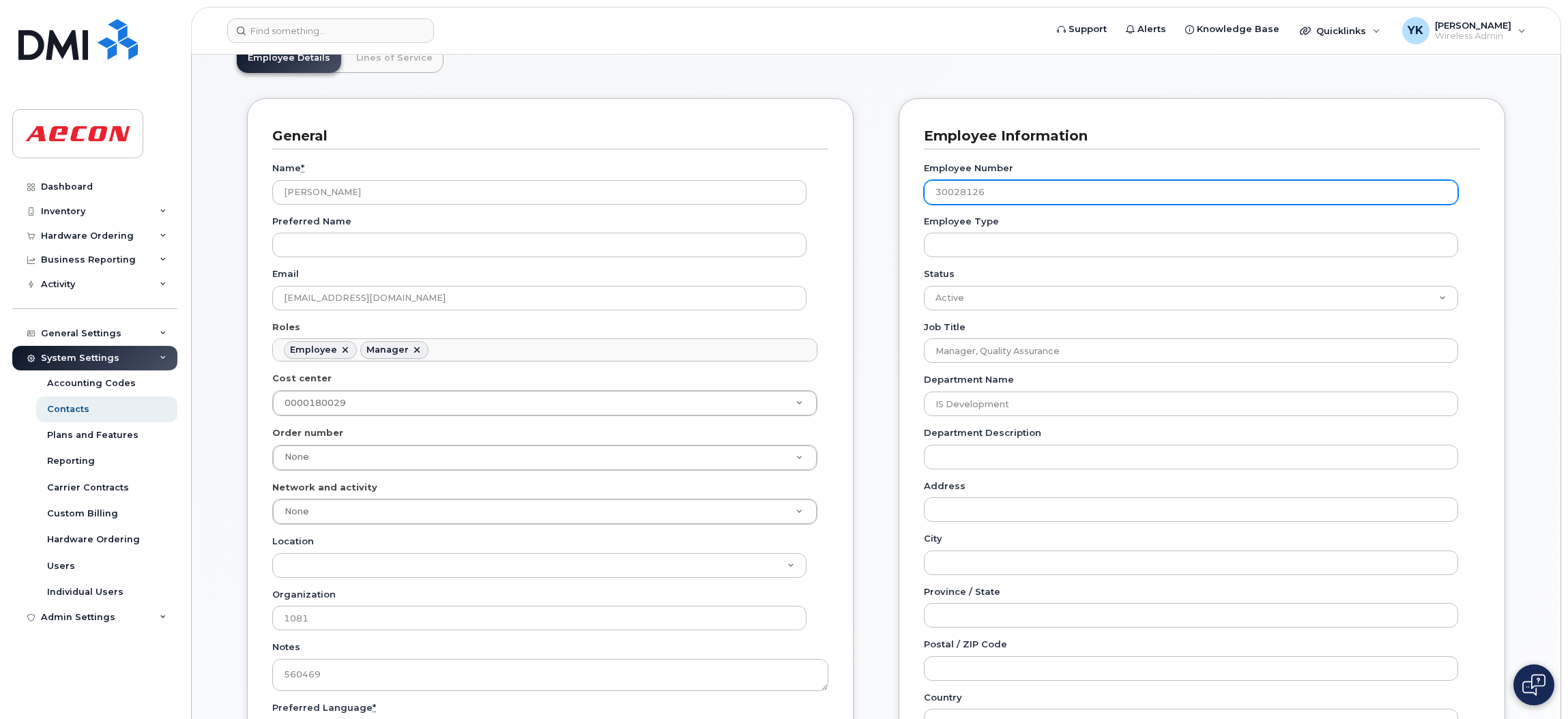
drag, startPoint x: 976, startPoint y: 194, endPoint x: 879, endPoint y: 194, distance: 97.0
click at [879, 194] on div "General Name * [PERSON_NAME] Preferred Name Email [EMAIL_ADDRESS][DOMAIN_NAME] …" at bounding box center [876, 606] width 1278 height 1014
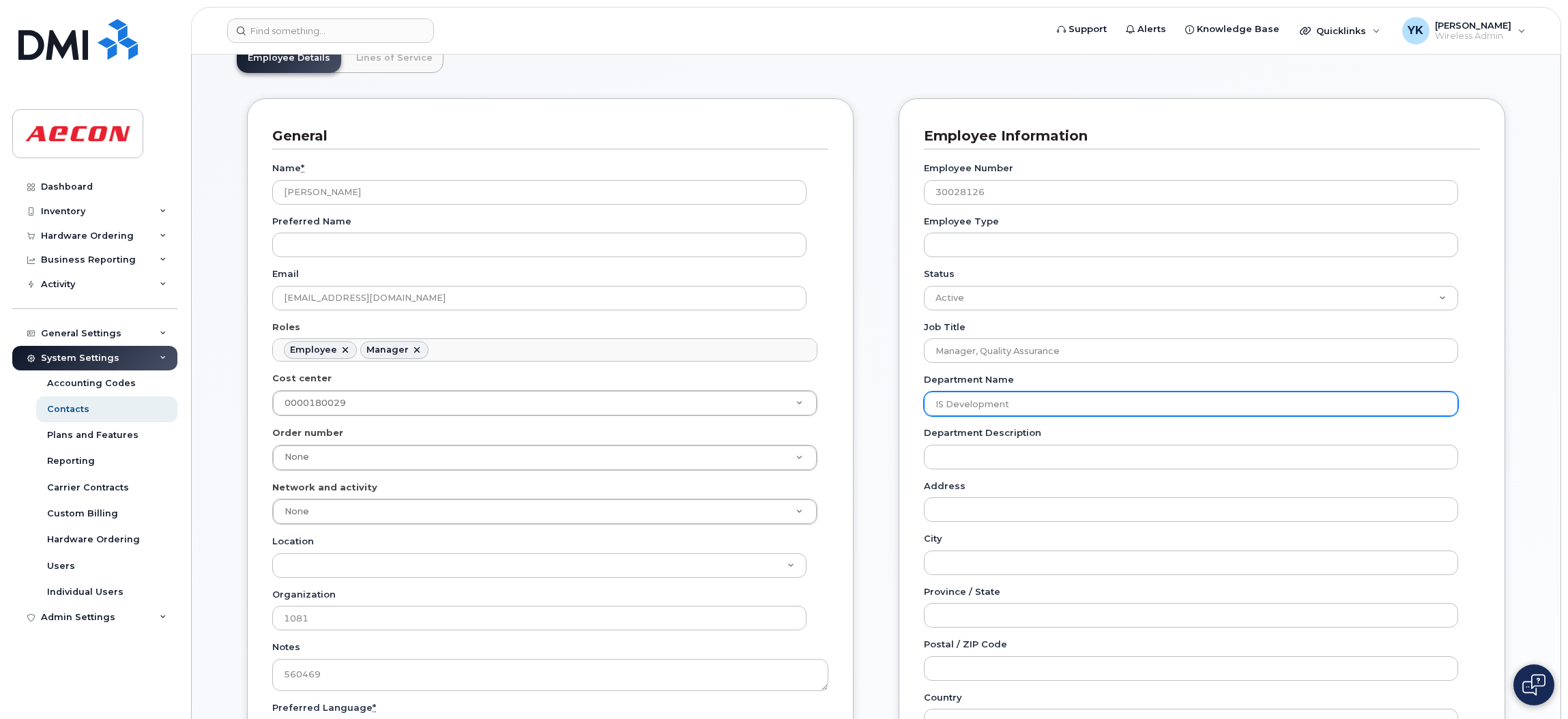
click at [957, 405] on input "IS Development" at bounding box center [1190, 404] width 534 height 24
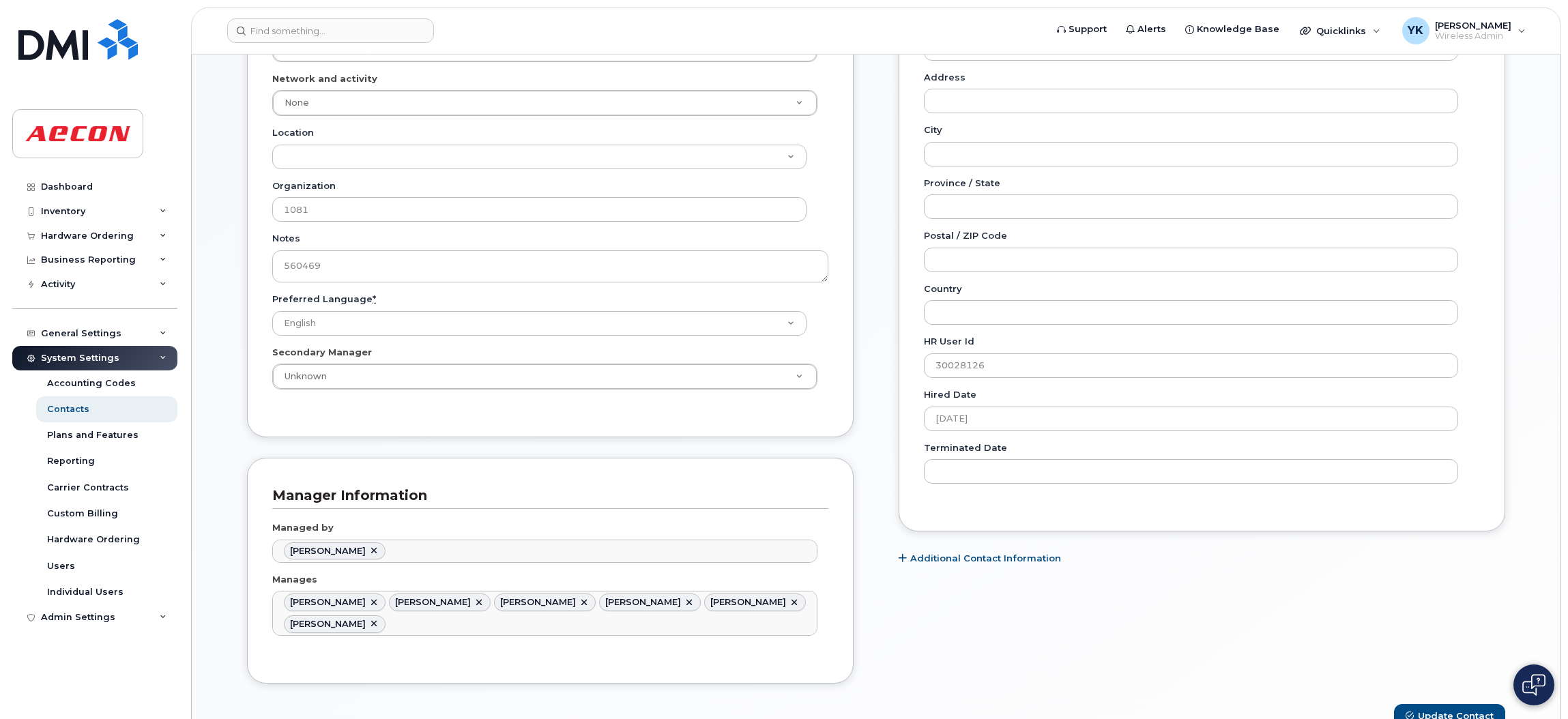
scroll to position [0, 0]
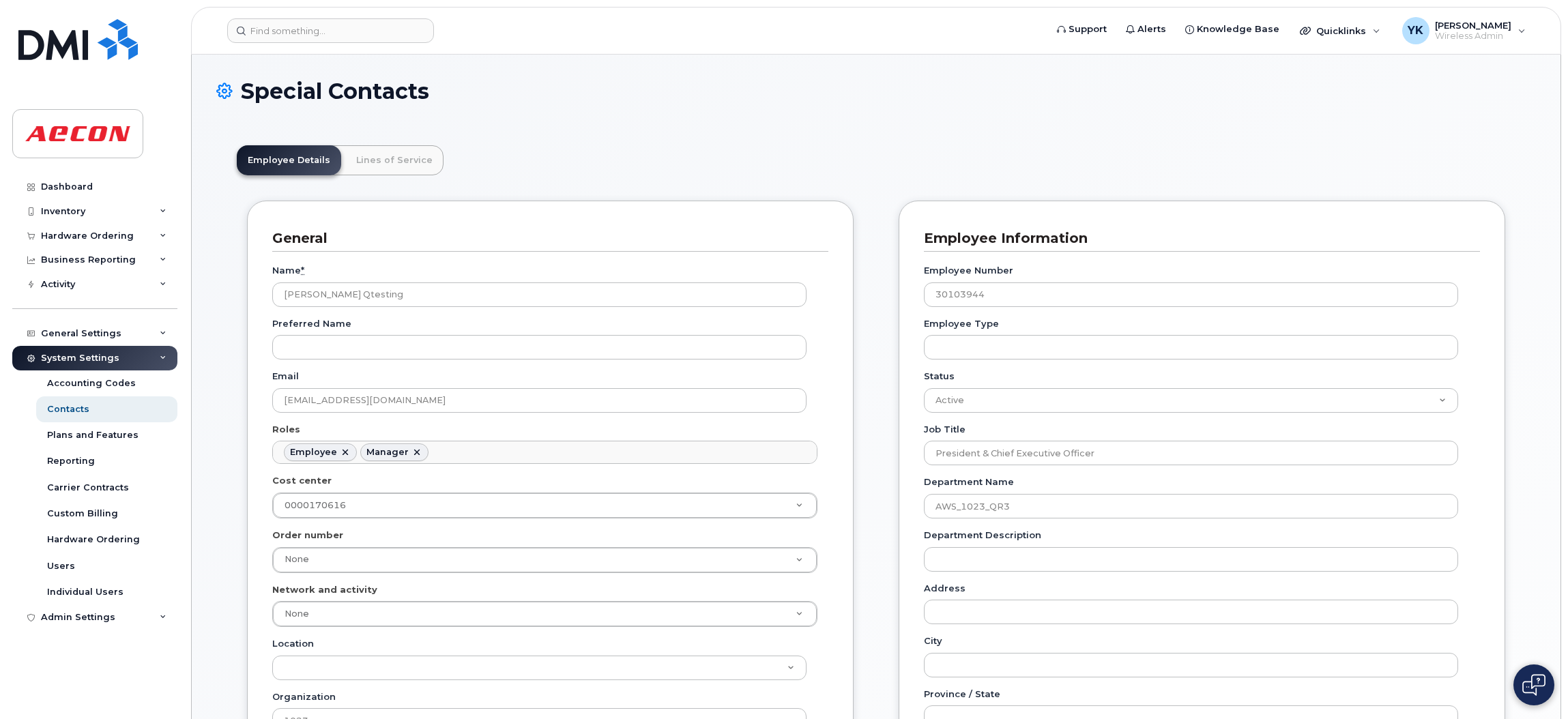
scroll to position [79, 0]
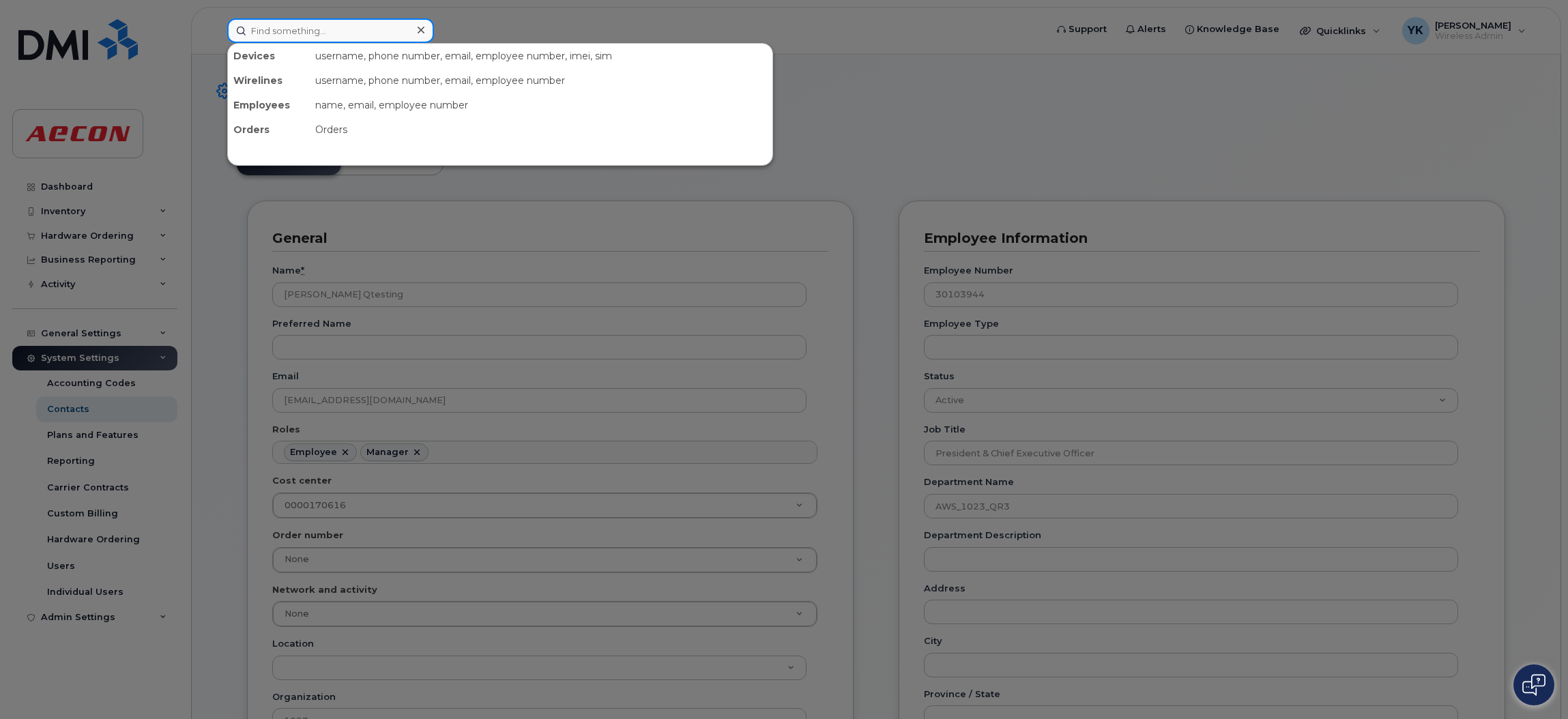
click at [387, 26] on input at bounding box center [330, 30] width 206 height 24
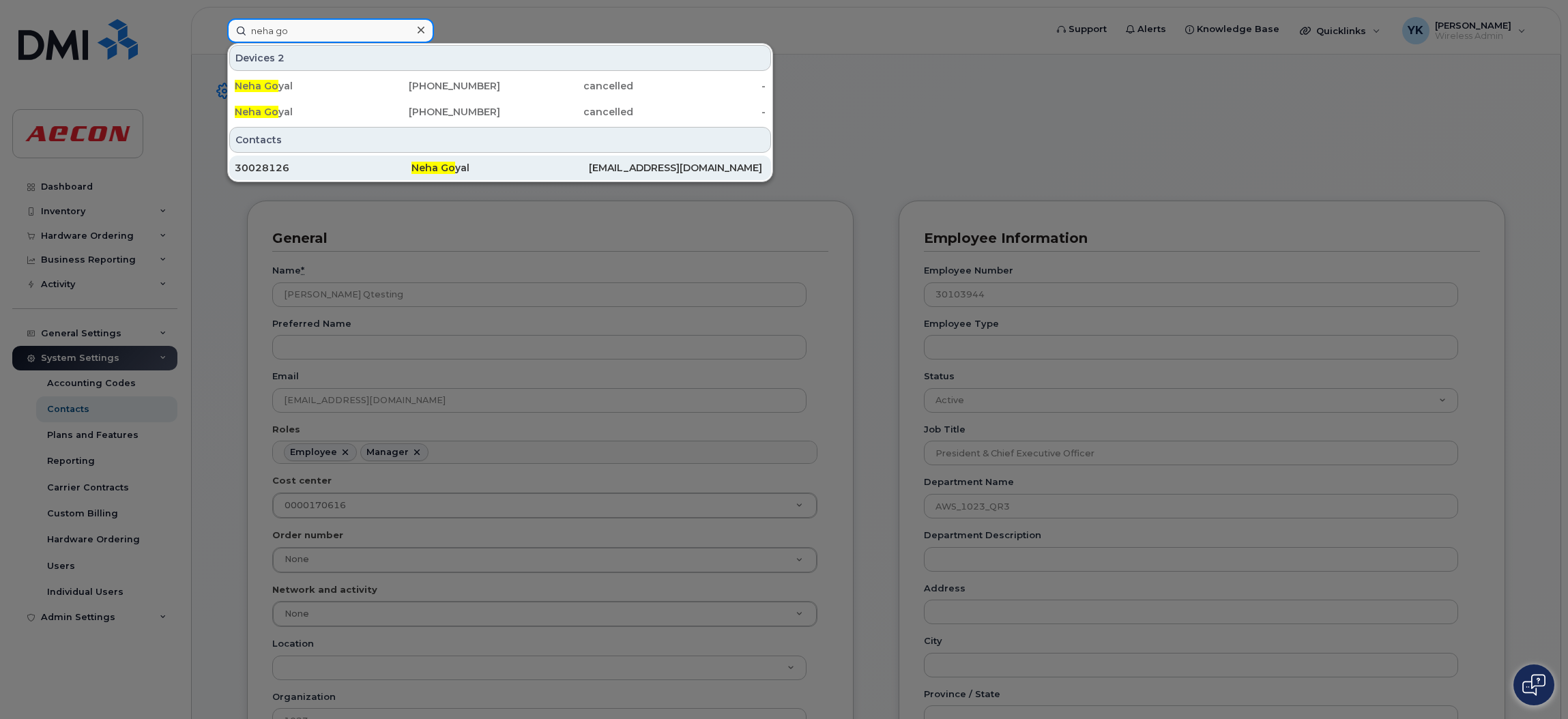
type input "neha go"
click at [425, 156] on div "Neha Go yal" at bounding box center [499, 168] width 177 height 24
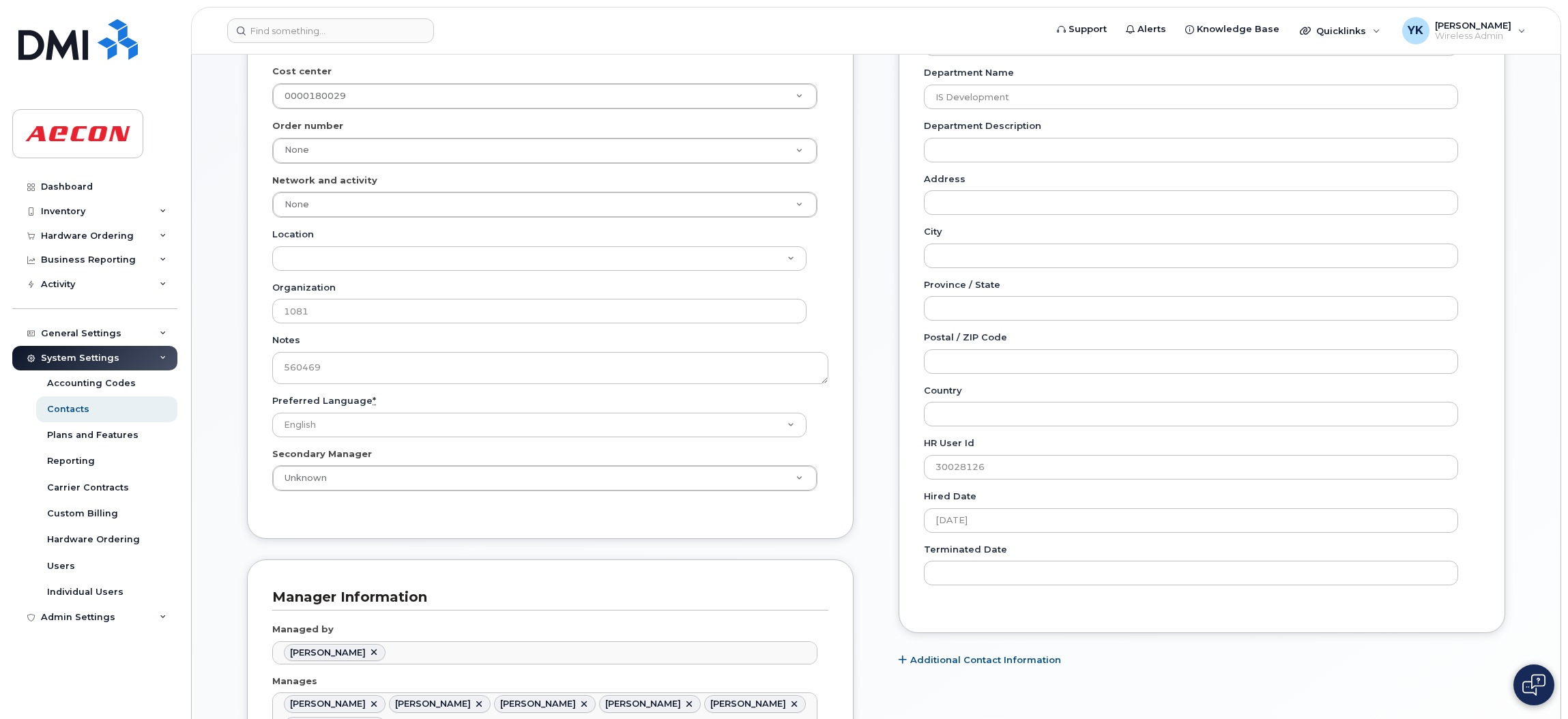
scroll to position [102, 0]
